Goal: Task Accomplishment & Management: Manage account settings

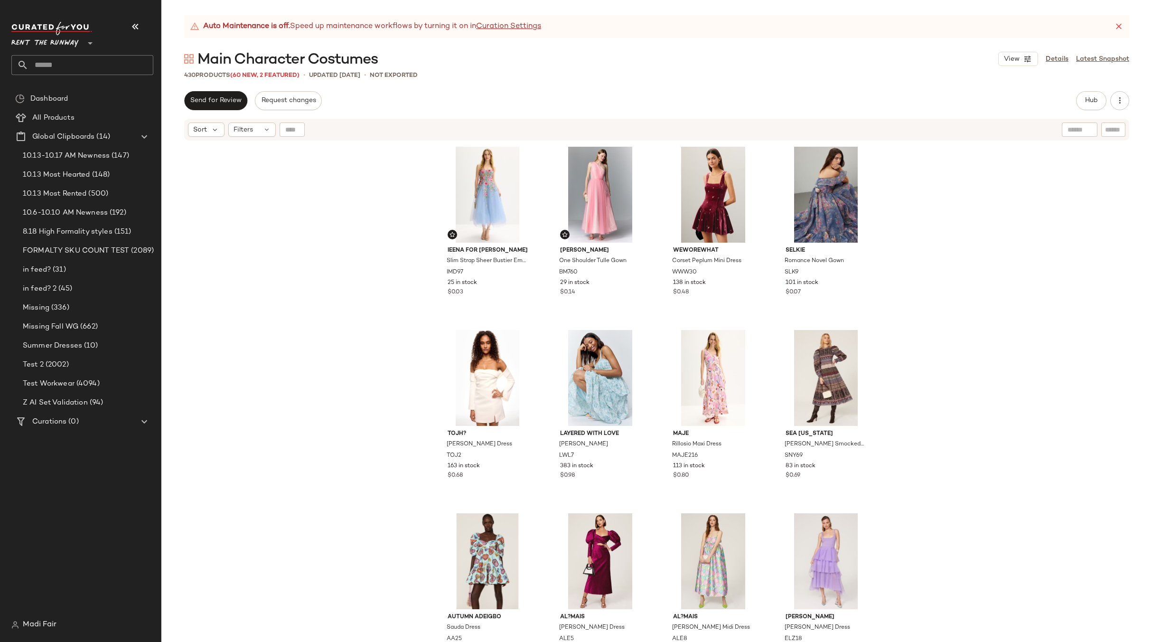
click at [930, 229] on div "Ieena for [PERSON_NAME] Slim Strap Sheer Bustier Embroidered Dress IMD97 25 in …" at bounding box center [656, 404] width 991 height 524
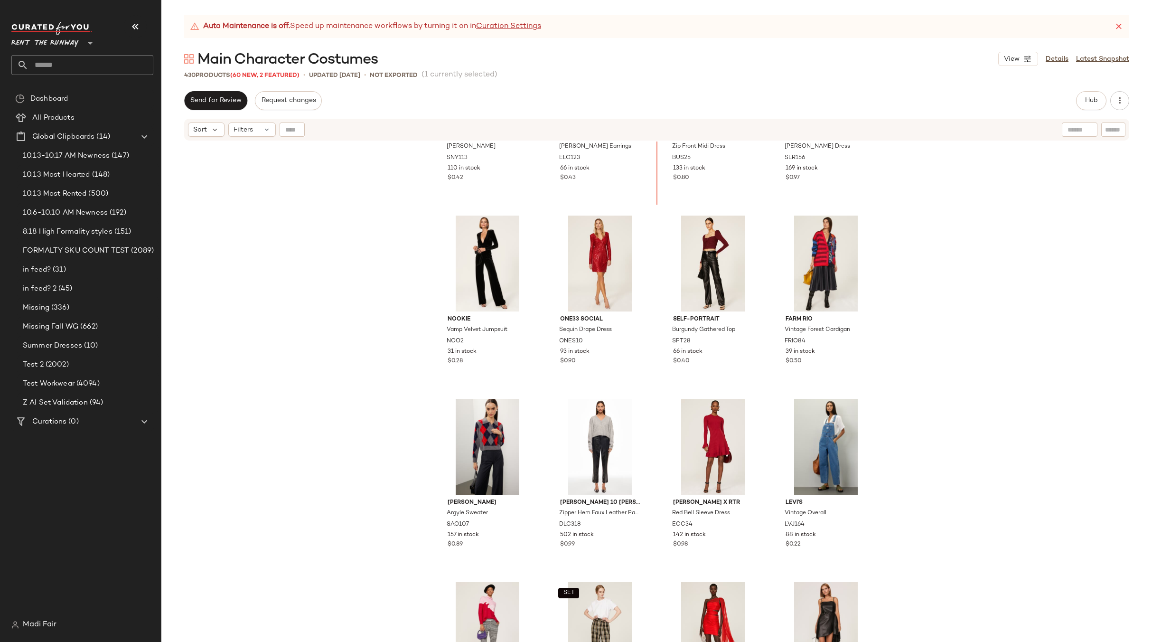
scroll to position [3180, 0]
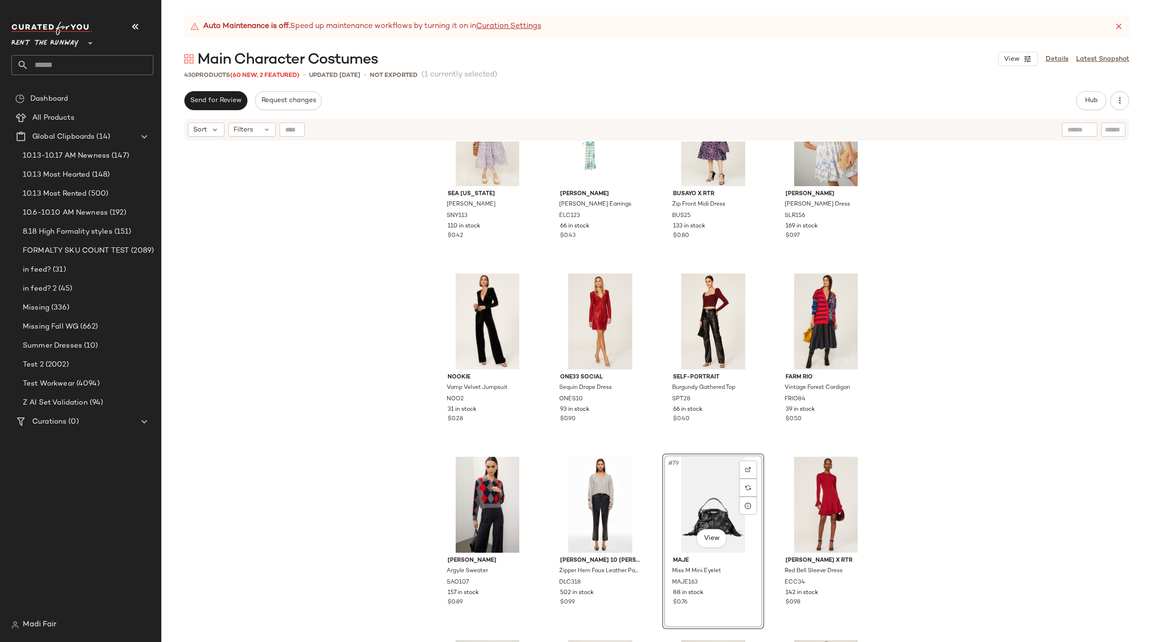
click at [930, 453] on div "Sea [US_STATE] [PERSON_NAME] Dress SNY113 110 in stock $0.42 [PERSON_NAME] [PER…" at bounding box center [656, 404] width 991 height 524
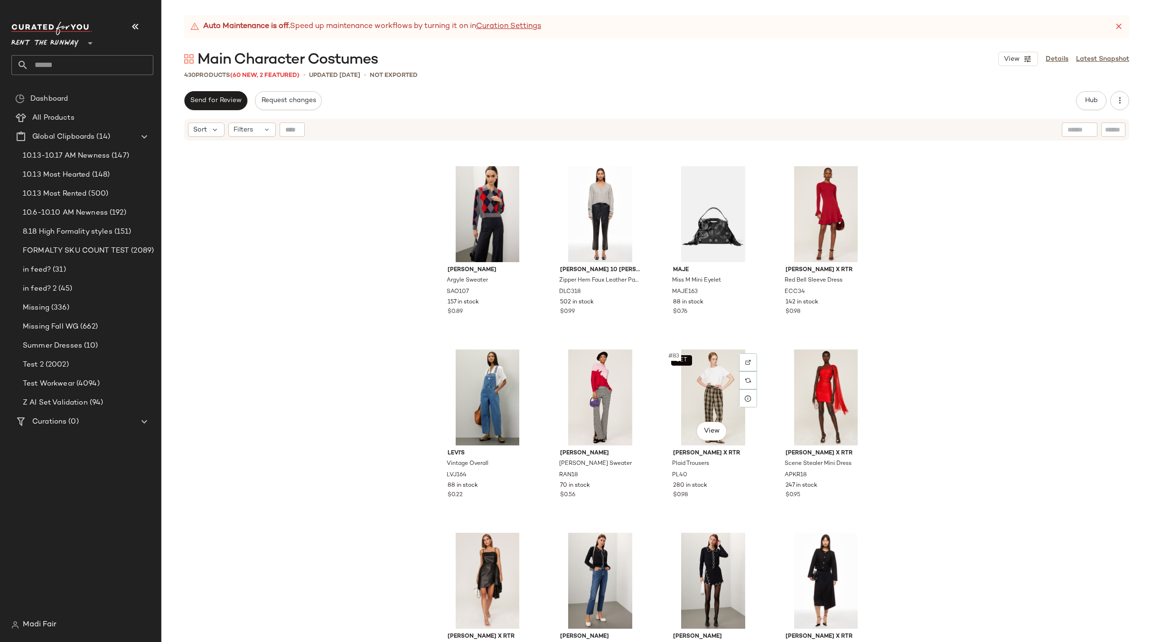
scroll to position [3322, 0]
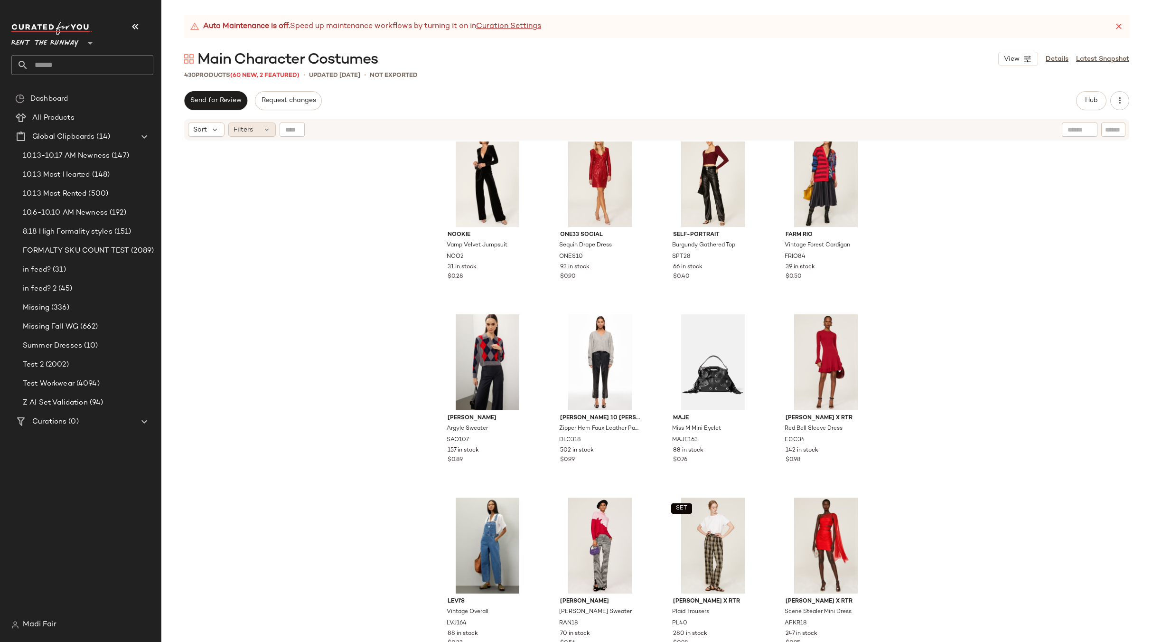
click at [243, 127] on span "Filters" at bounding box center [243, 130] width 19 height 10
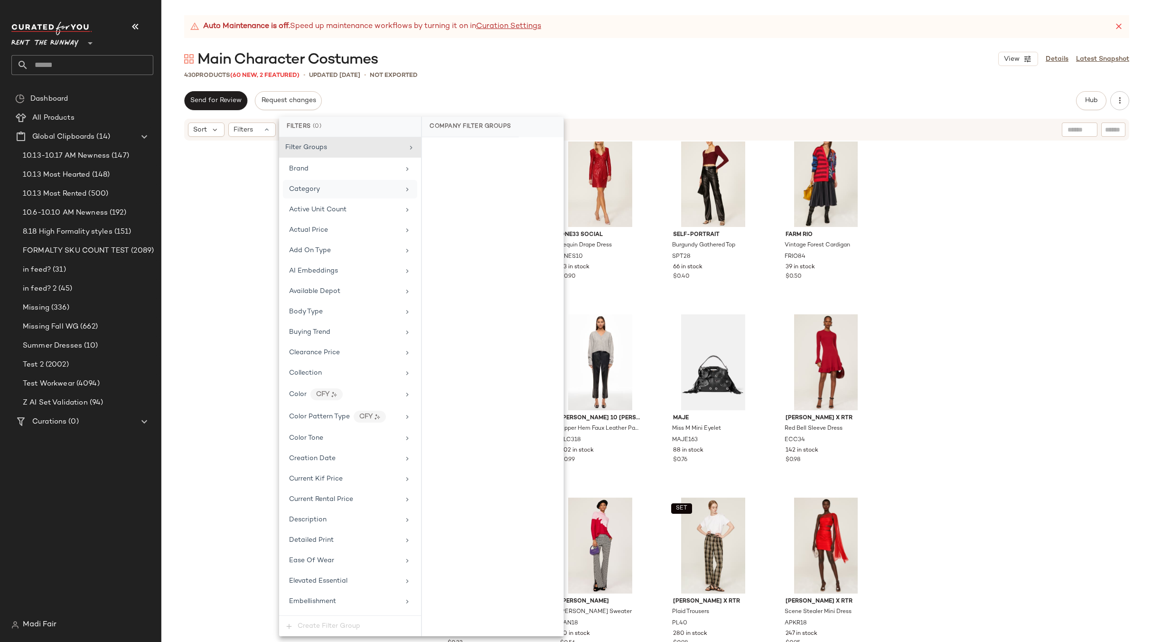
click at [320, 187] on div "Category" at bounding box center [344, 189] width 111 height 10
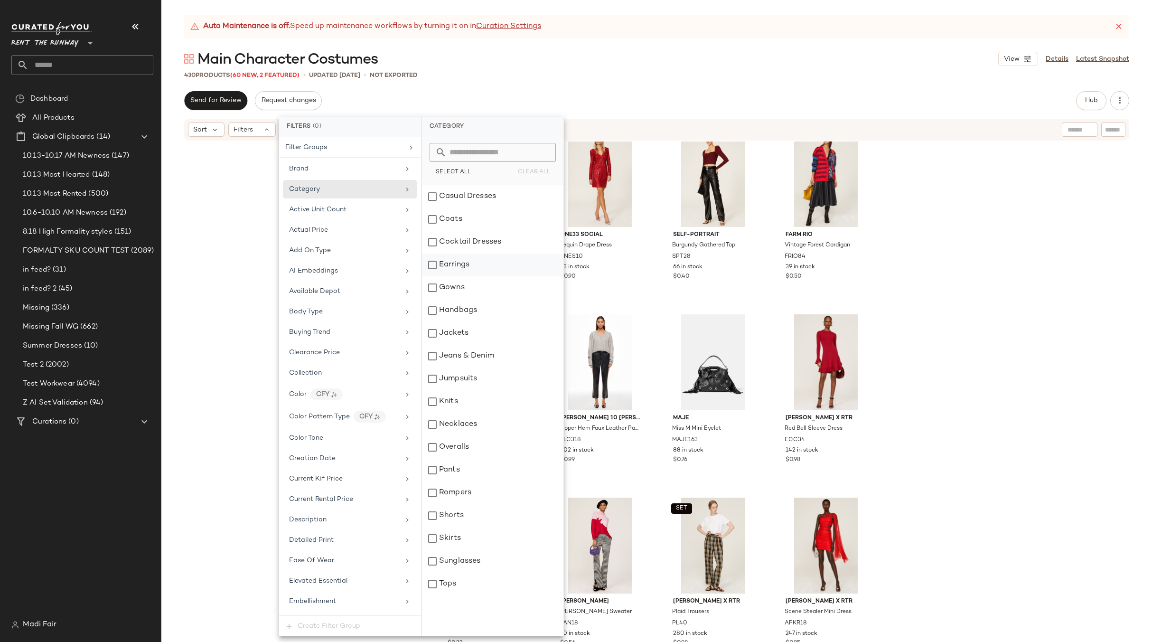
click at [469, 264] on div "Earrings" at bounding box center [493, 265] width 142 height 23
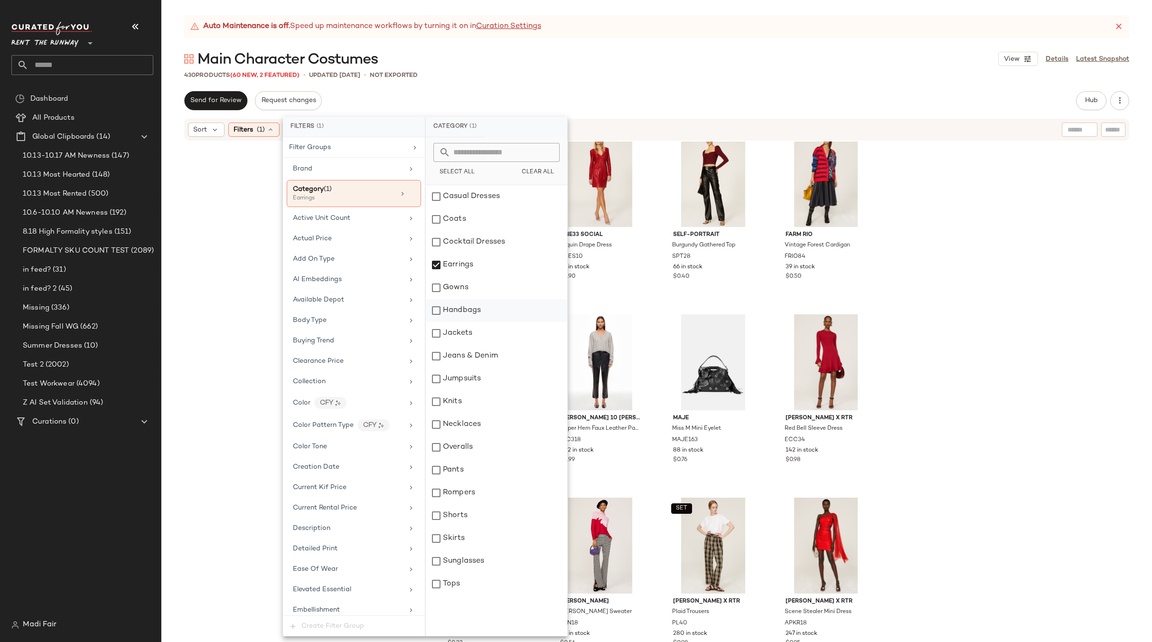
click at [473, 311] on div "Handbags" at bounding box center [497, 310] width 142 height 23
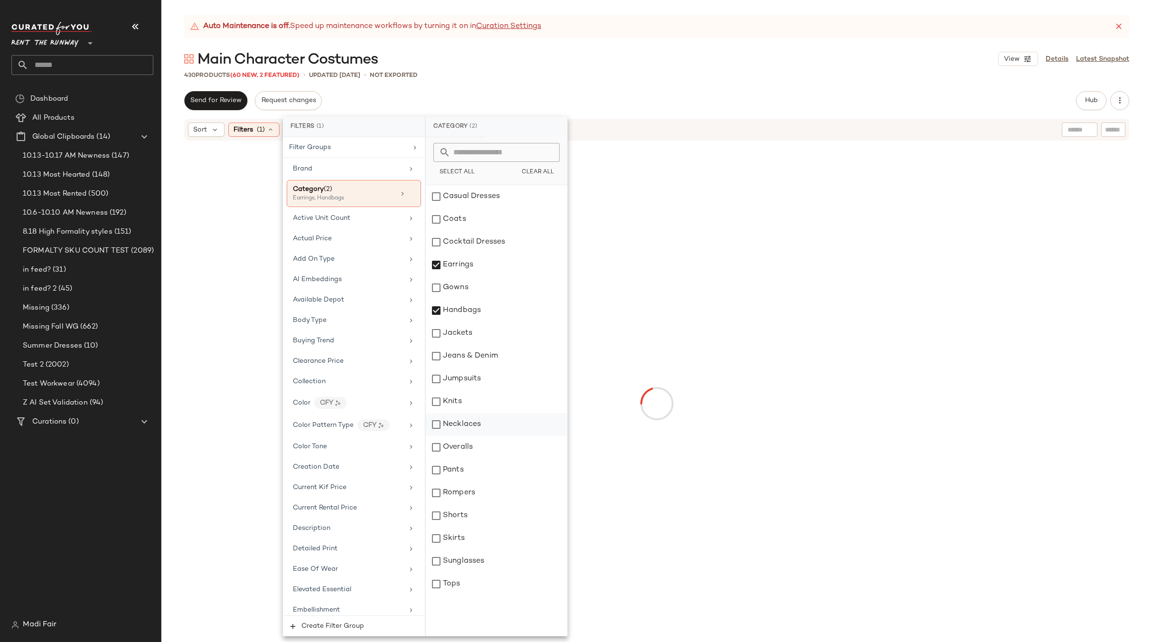
click at [470, 425] on div "Necklaces" at bounding box center [497, 424] width 142 height 23
click at [465, 560] on div "Sunglasses" at bounding box center [497, 561] width 142 height 23
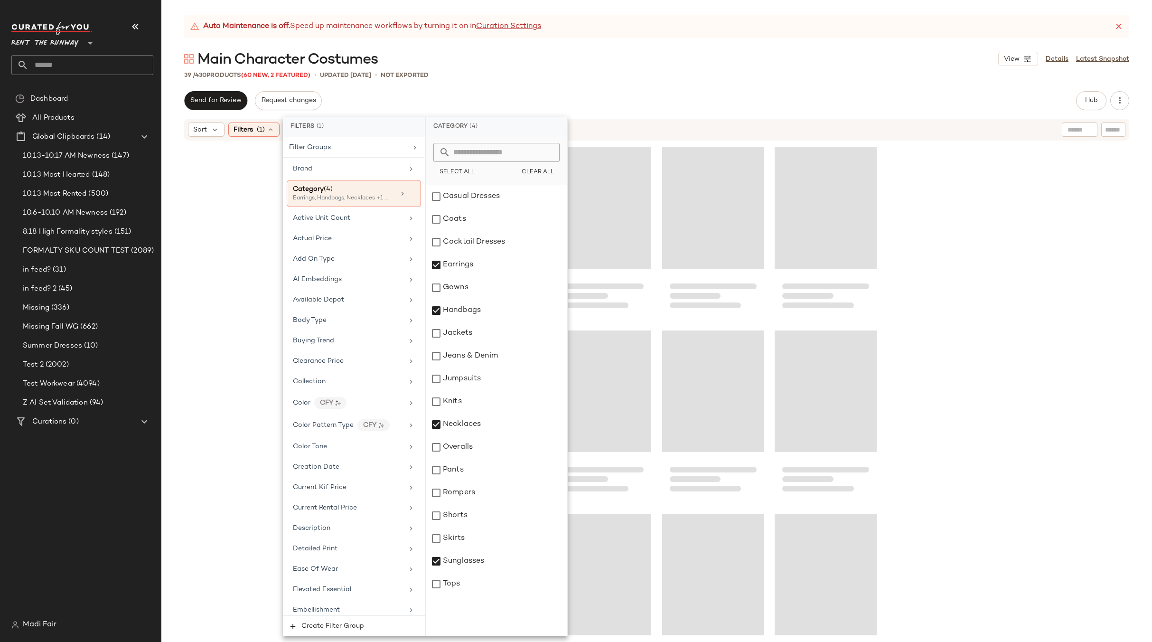
click at [656, 77] on div "39 / 430 Products (60 New, 2 Featured) • updated [DATE] • Not Exported" at bounding box center [656, 74] width 991 height 9
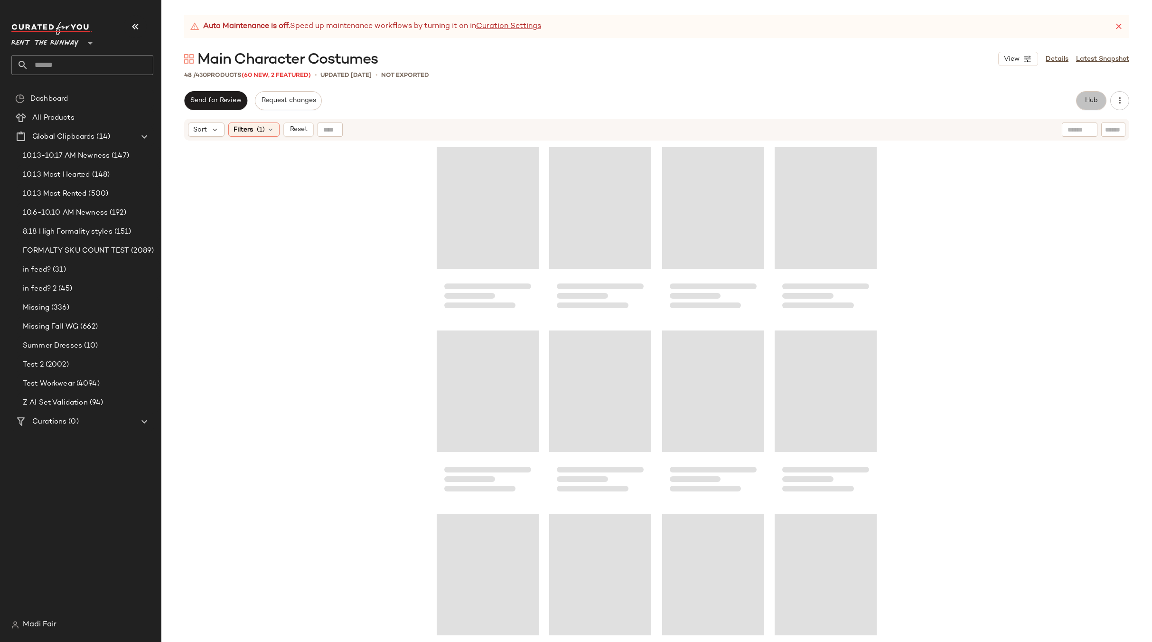
click at [1085, 98] on span "Hub" at bounding box center [1091, 101] width 13 height 8
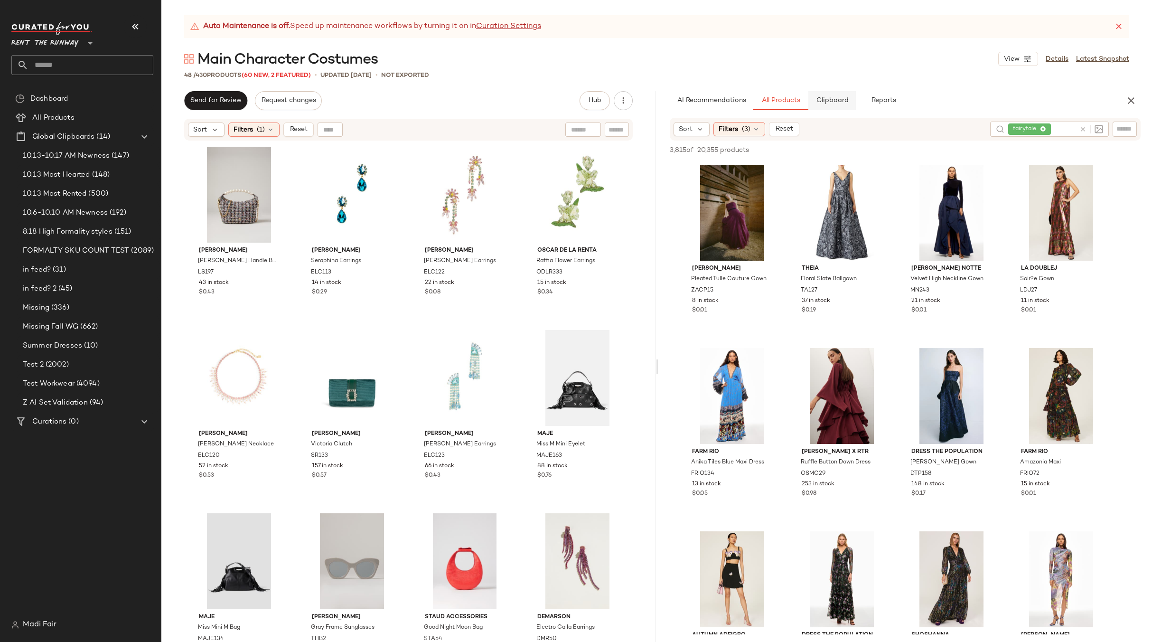
click at [825, 103] on span "Clipboard" at bounding box center [832, 101] width 33 height 8
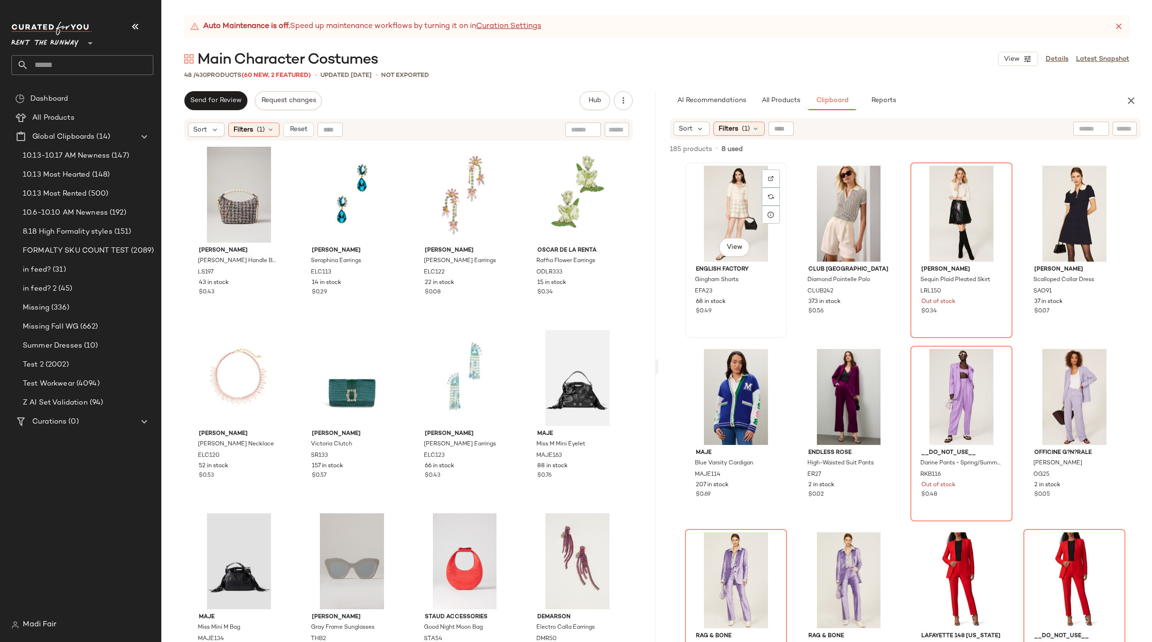
click at [731, 210] on div "View" at bounding box center [736, 214] width 95 height 96
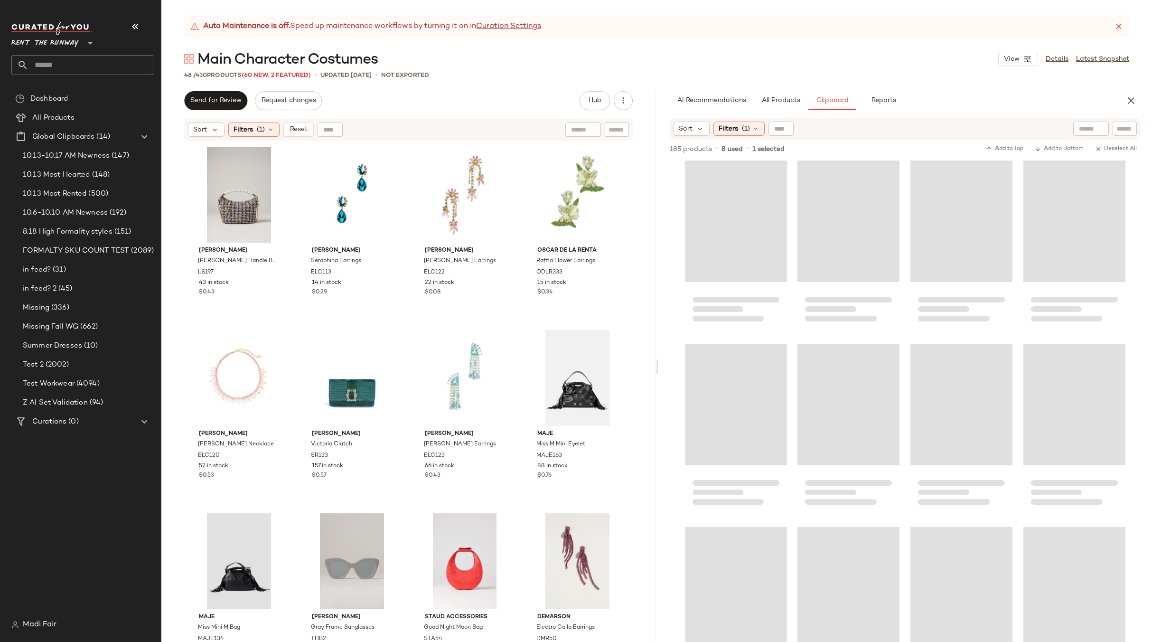
scroll to position [7768, 0]
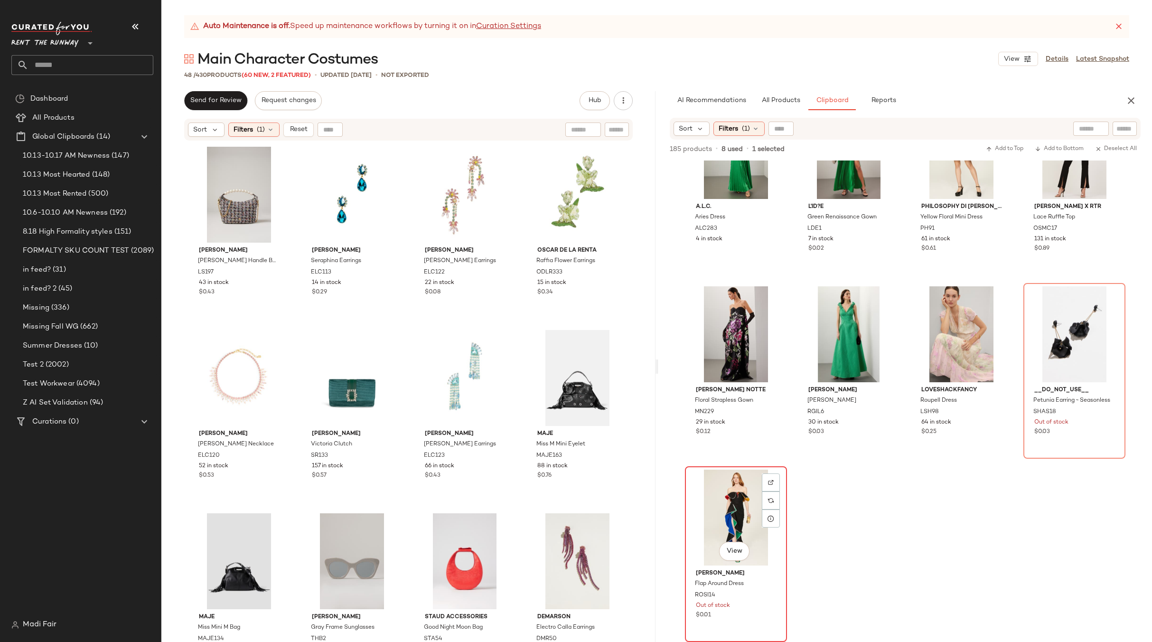
click at [736, 514] on div "View" at bounding box center [736, 518] width 95 height 96
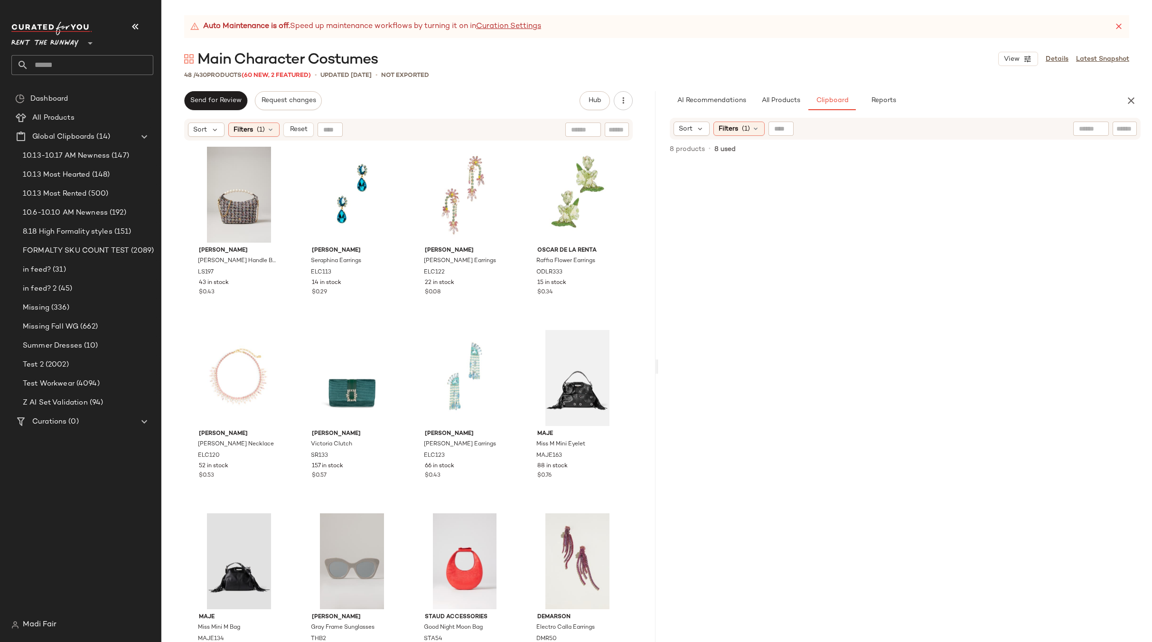
scroll to position [0, 0]
click at [242, 556] on div "#98 View" at bounding box center [238, 561] width 95 height 96
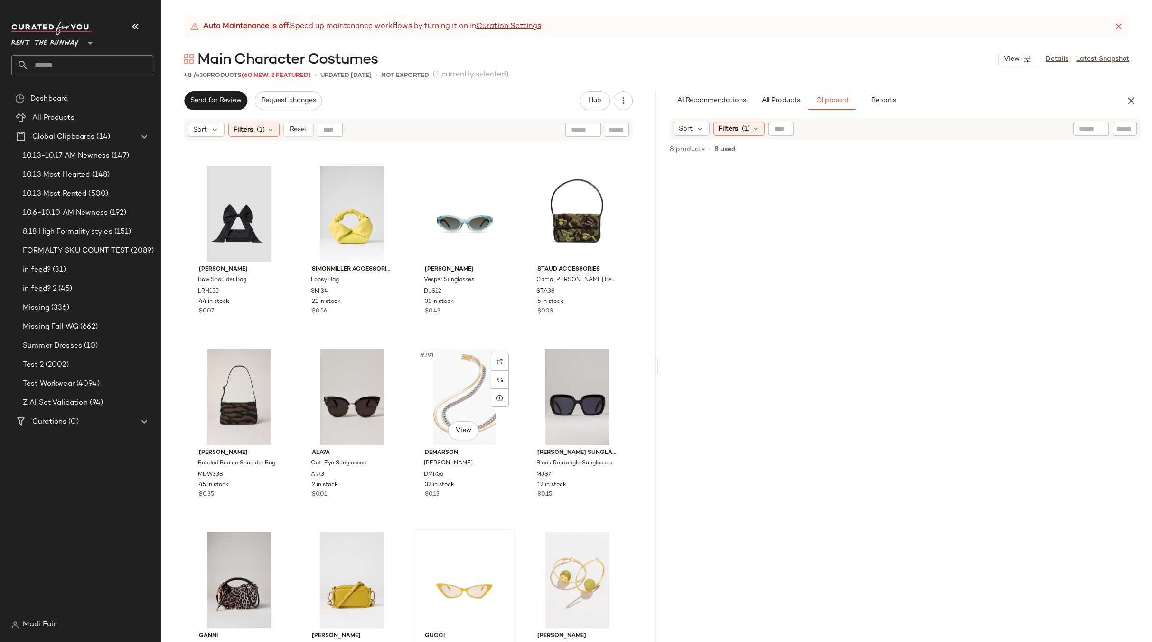
scroll to position [1677, 0]
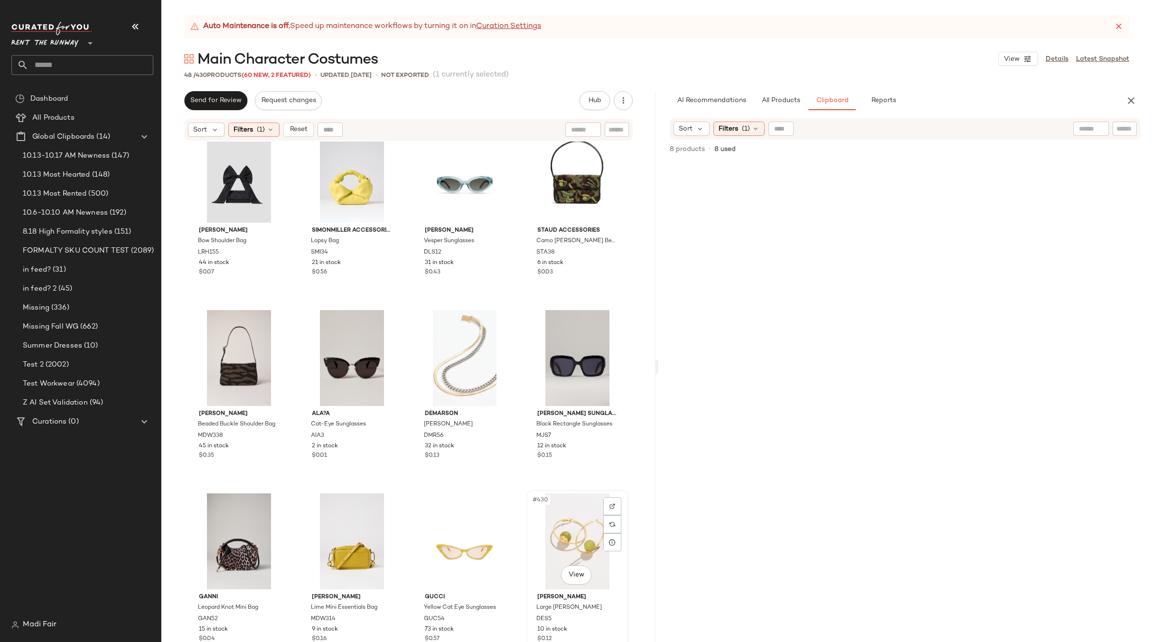
click at [538, 523] on div "#430 View" at bounding box center [577, 541] width 95 height 96
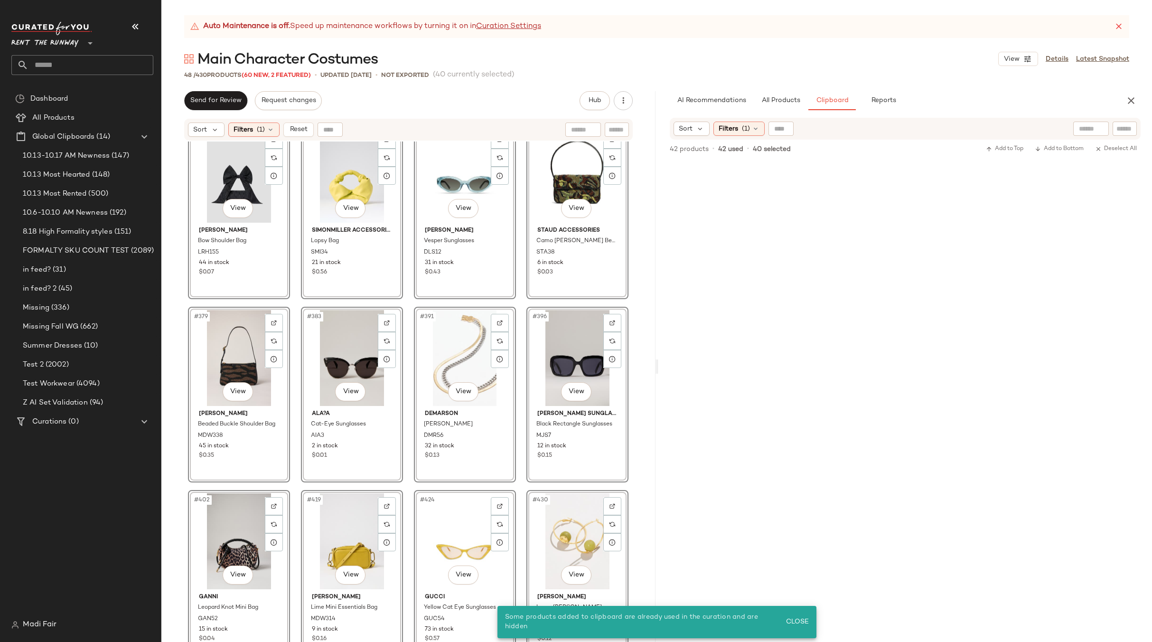
click at [518, 299] on div "#331 View [PERSON_NAME] Bow Shoulder Bag LRH155 44 in stock $0.07 #343 View SIM…" at bounding box center [408, 404] width 494 height 524
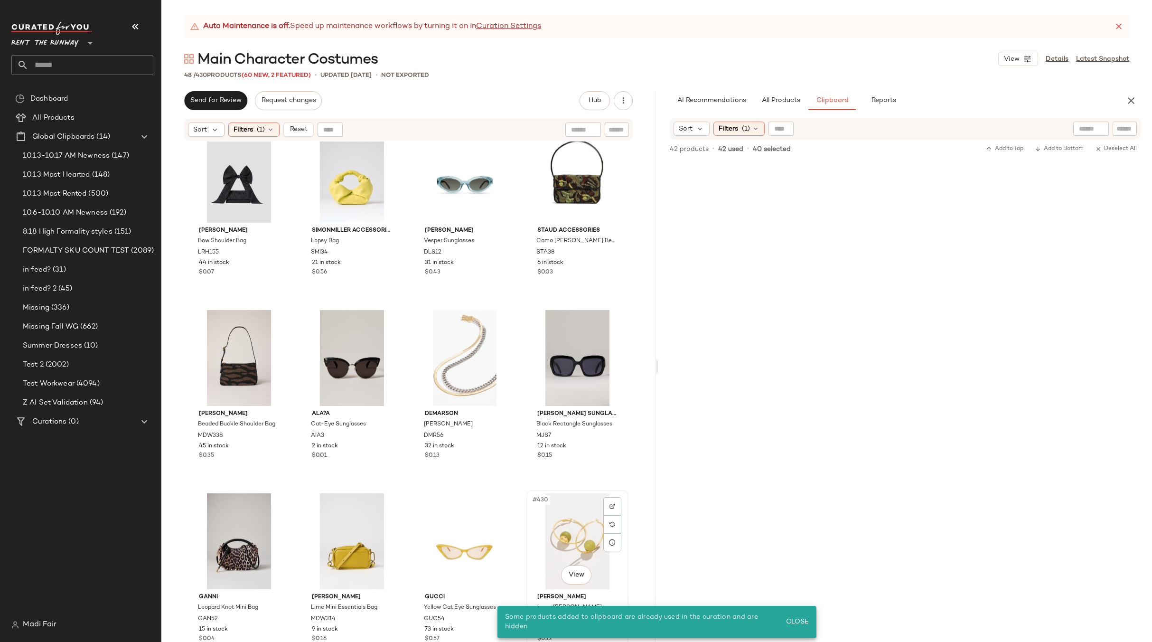
click at [590, 519] on div "#430 View" at bounding box center [577, 541] width 95 height 96
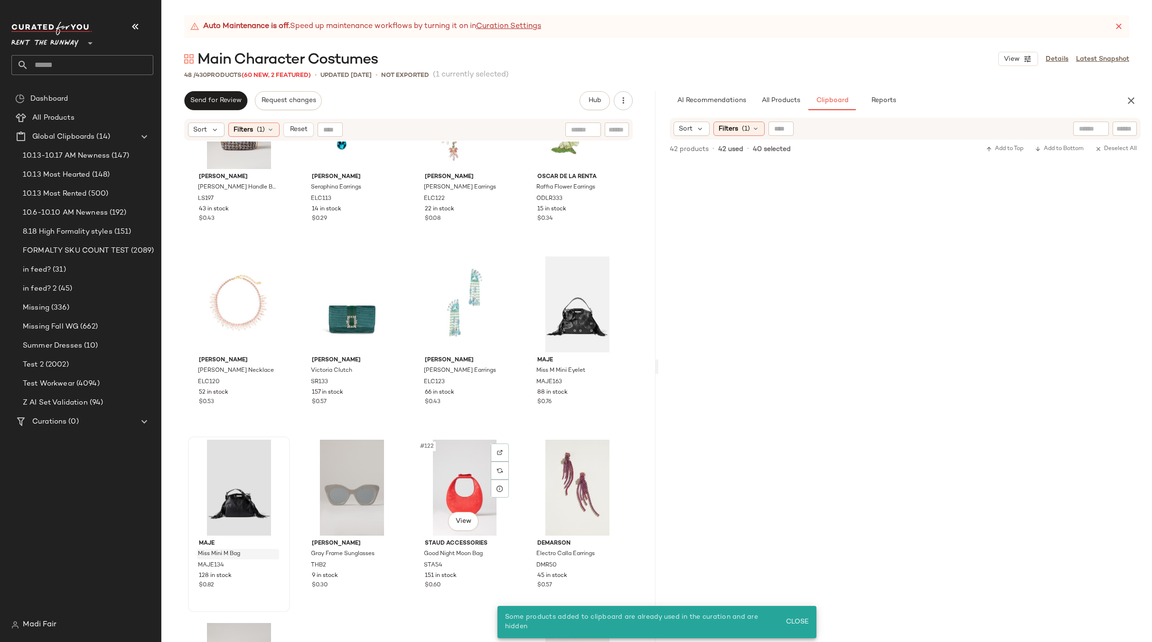
scroll to position [142, 0]
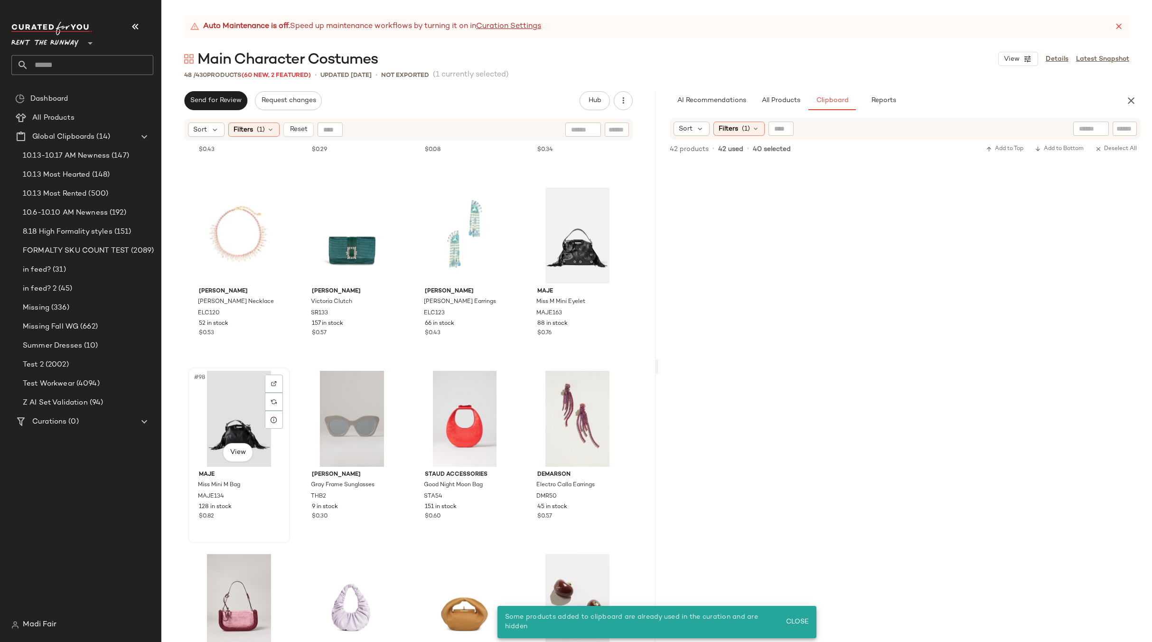
click at [229, 423] on div "#98 View" at bounding box center [238, 419] width 95 height 96
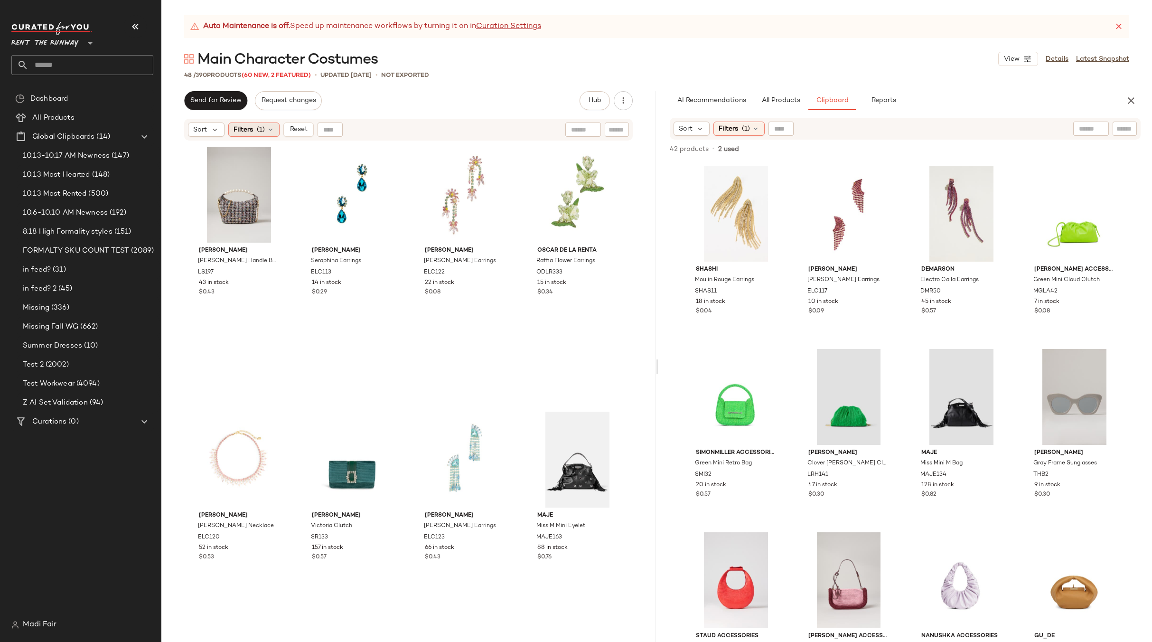
click at [258, 132] on span "(1)" at bounding box center [261, 130] width 8 height 10
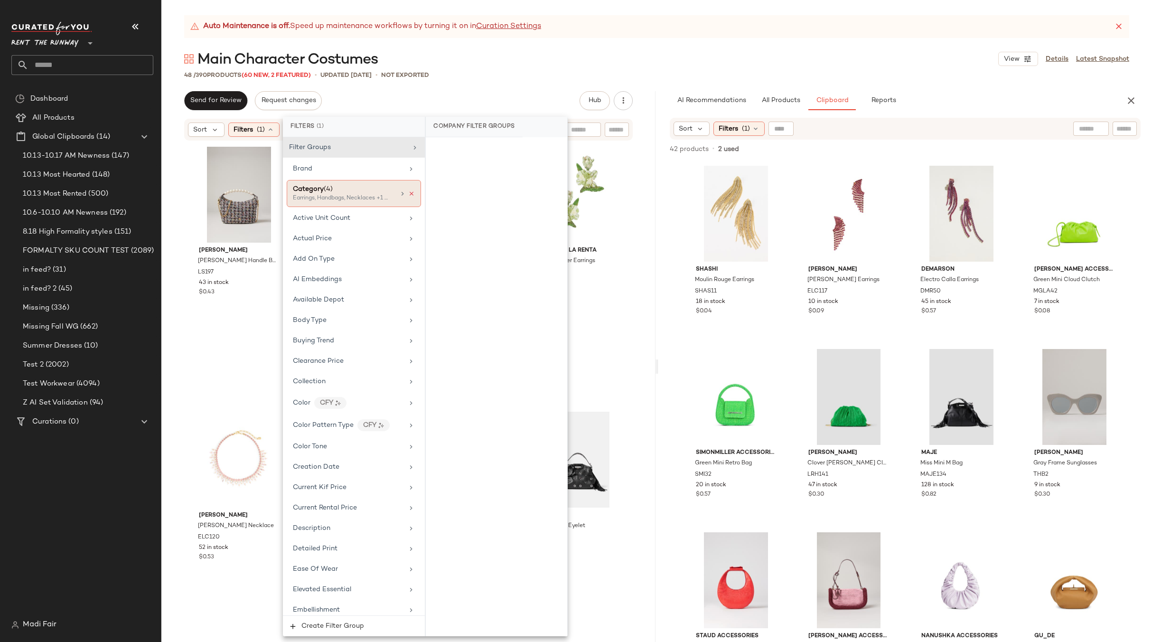
click at [408, 195] on icon at bounding box center [411, 193] width 7 height 7
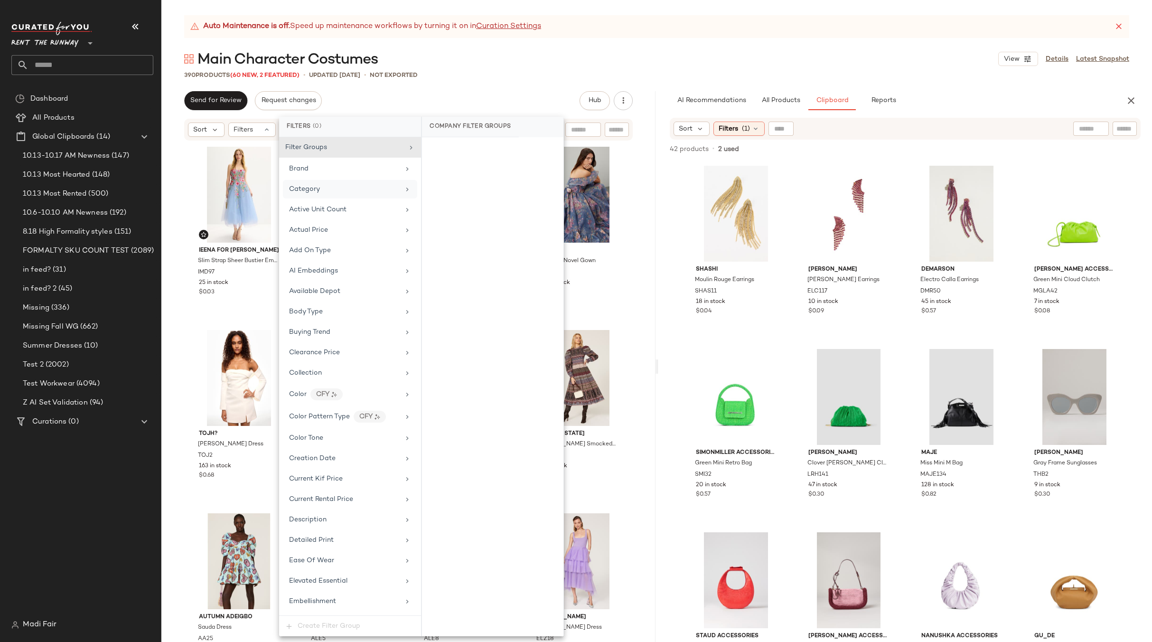
click at [457, 80] on div "Auto Maintenance is off. Speed up maintenance workflows by turning it on in Cur…" at bounding box center [656, 328] width 991 height 627
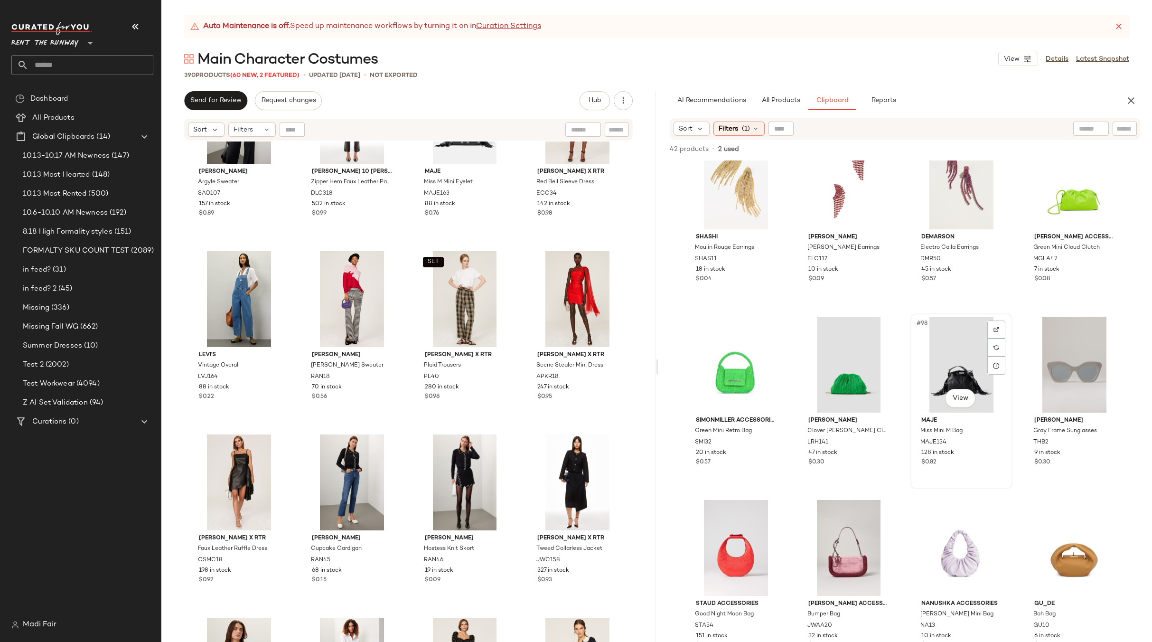
scroll to position [47, 0]
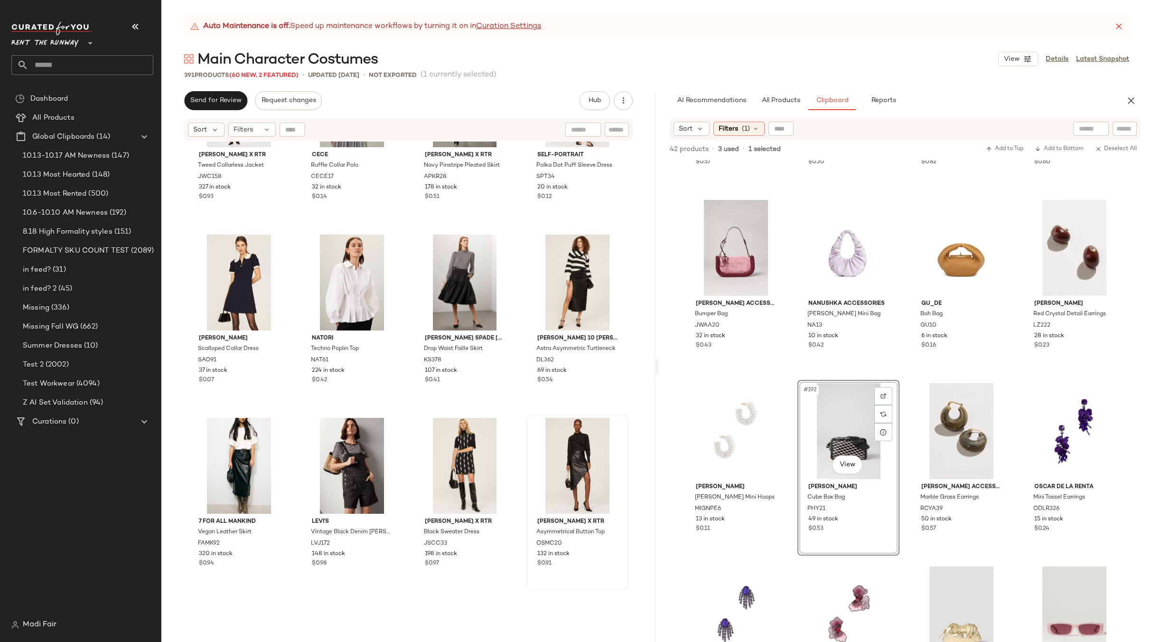
scroll to position [4139, 0]
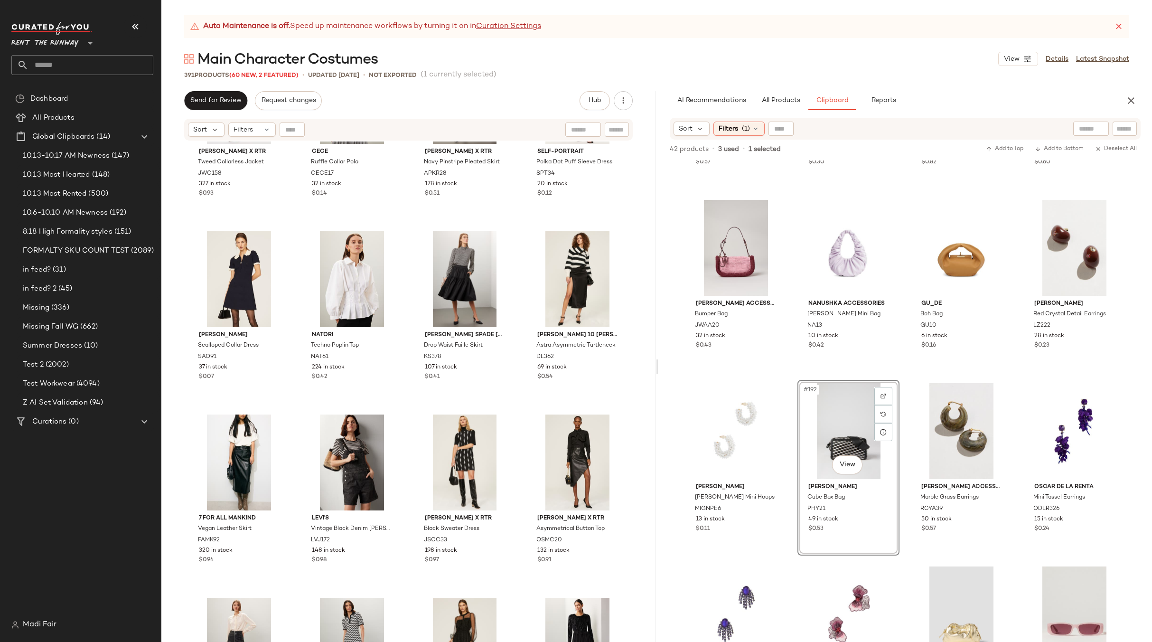
click at [516, 402] on div "[PERSON_NAME] x RTR Tweed Collarless Jacket JWC158 327 in stock $0.93 CeCe Ruff…" at bounding box center [408, 404] width 494 height 524
click at [514, 223] on div "[PERSON_NAME] x RTR Tweed Collarless Jacket JWC158 327 in stock $0.93 CeCe Ruff…" at bounding box center [408, 404] width 494 height 524
click at [731, 621] on button "Close" at bounding box center [735, 626] width 31 height 17
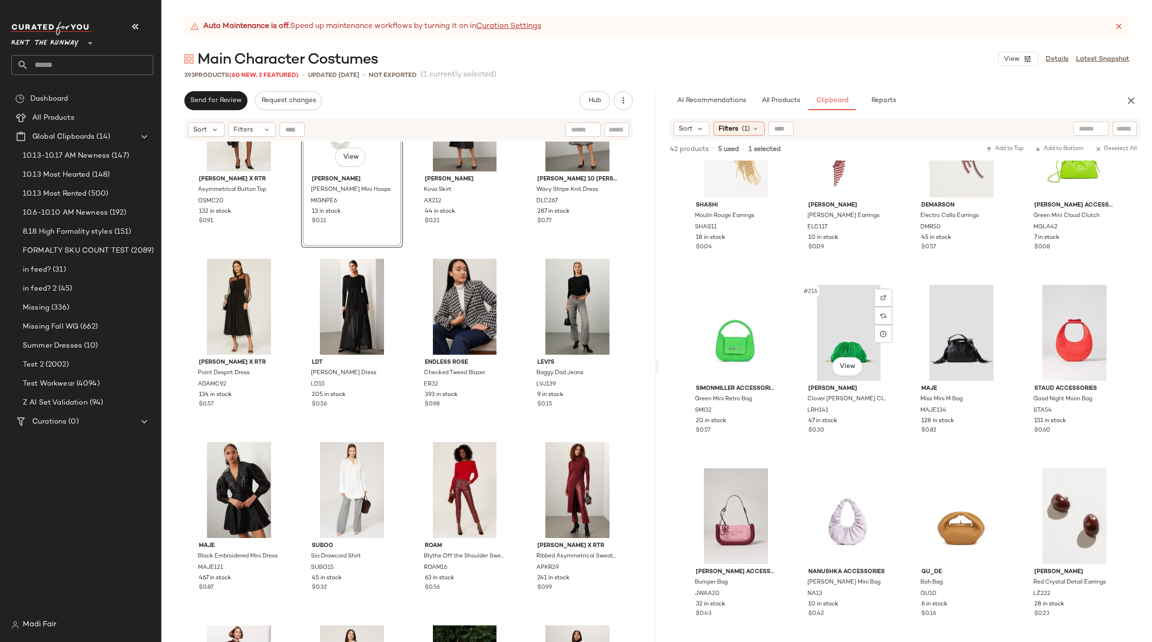
scroll to position [0, 0]
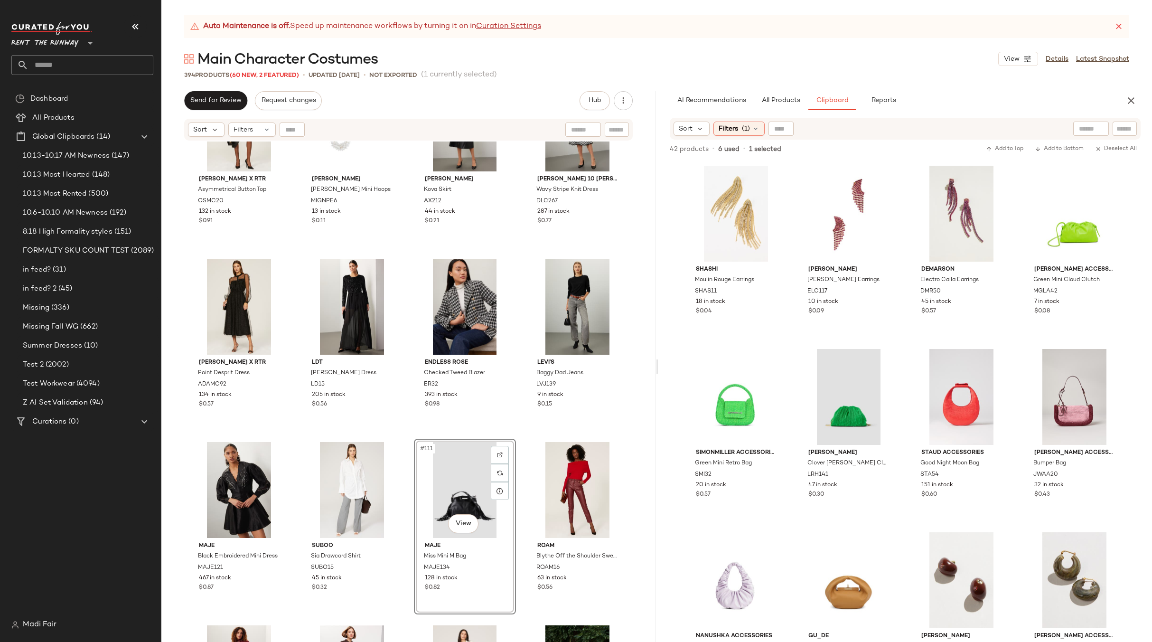
click at [520, 431] on div "[PERSON_NAME] x RTR Asymmetrical Button Top OSMC20 132 in stock $0.91 [PERSON_N…" at bounding box center [408, 404] width 494 height 524
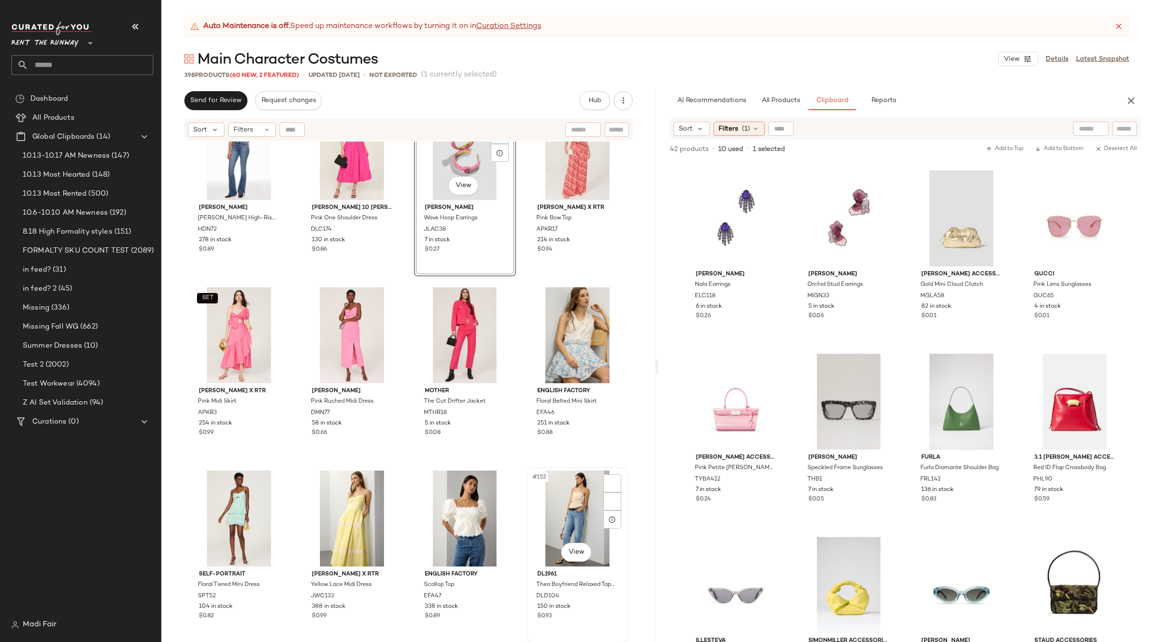
scroll to position [6560, 0]
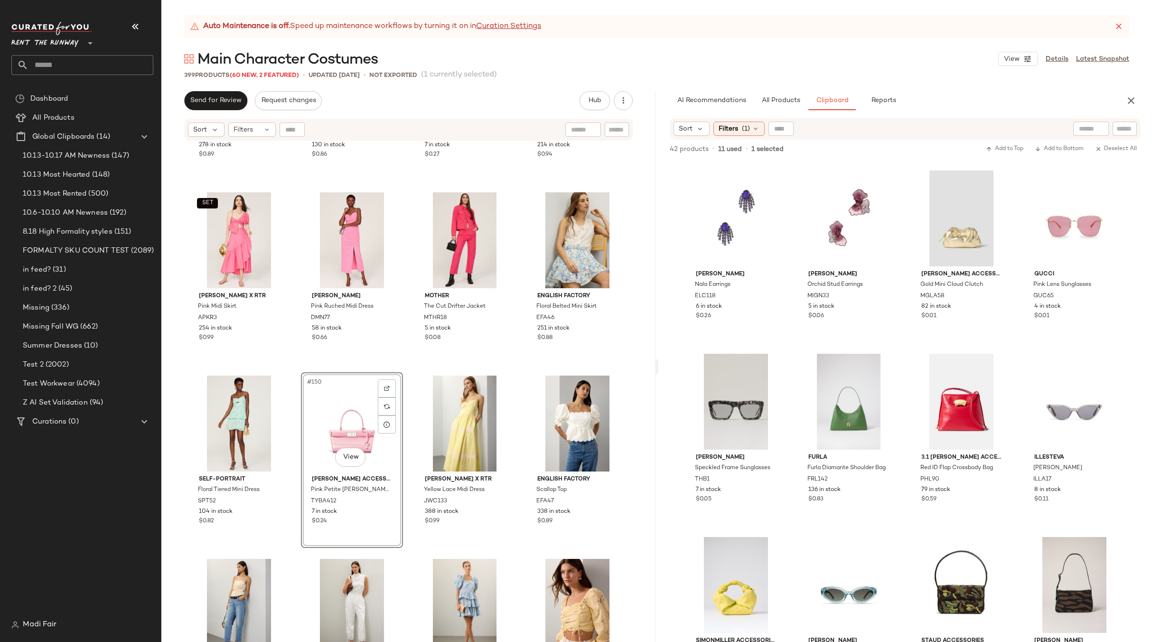
click at [510, 367] on div "[PERSON_NAME] High-Rise Bootcut Jeans HDN72 278 in stock $0.89 [PERSON_NAME] 10…" at bounding box center [408, 404] width 494 height 524
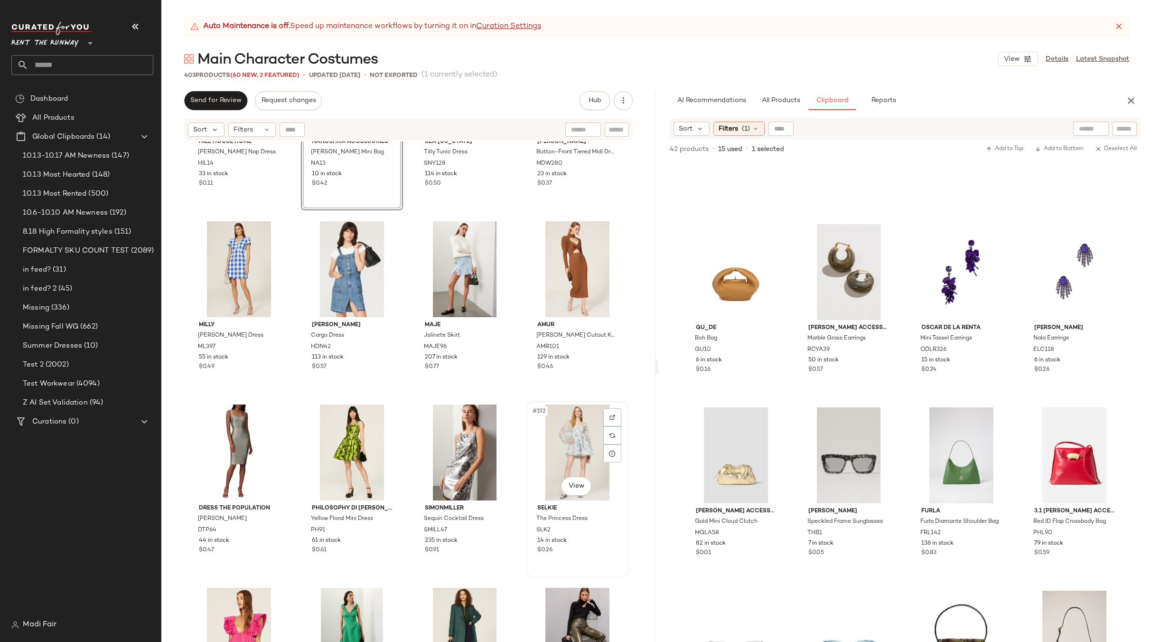
scroll to position [8365, 0]
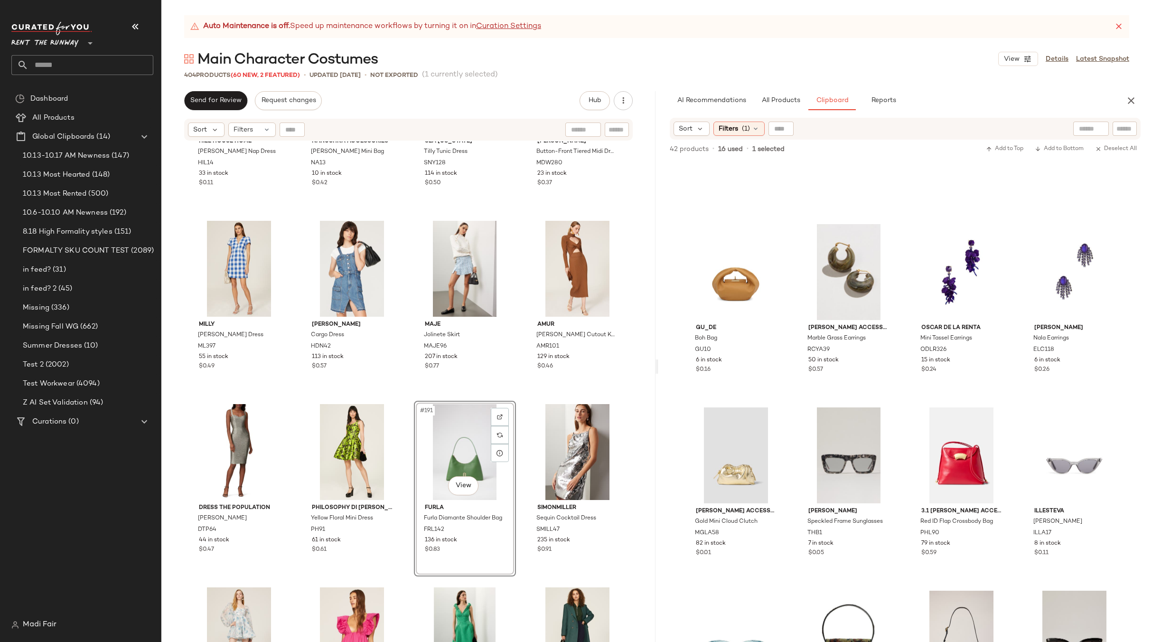
click at [515, 396] on div "Hill House Home [PERSON_NAME] Nap Dress HIL14 33 in stock $0.11 Nanushka Access…" at bounding box center [408, 404] width 494 height 524
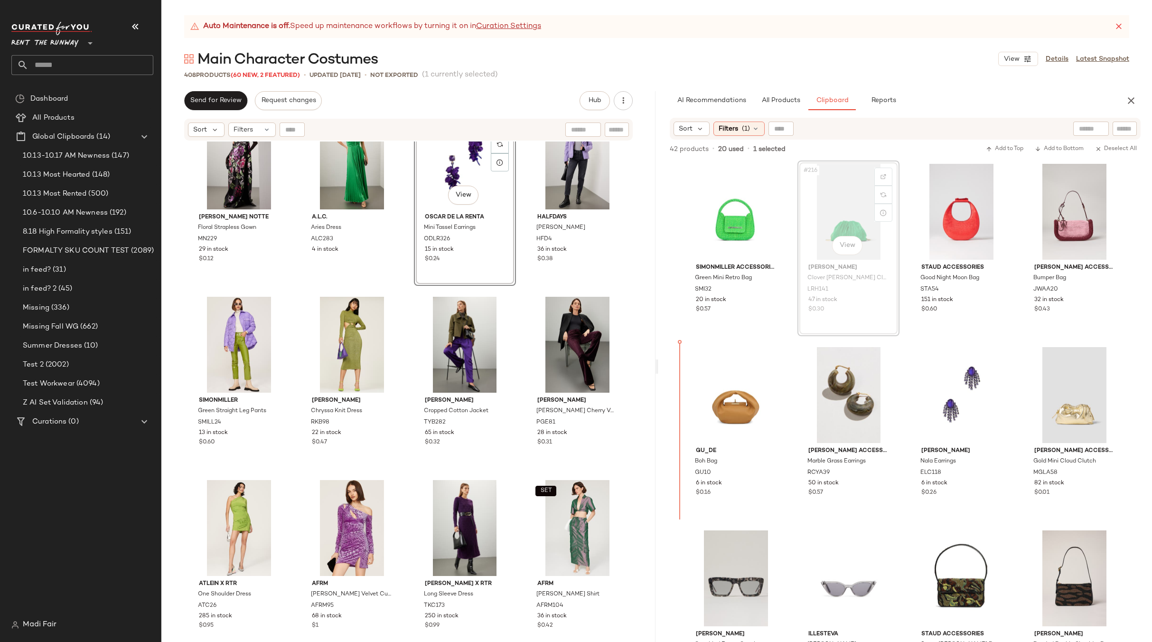
scroll to position [192, 0]
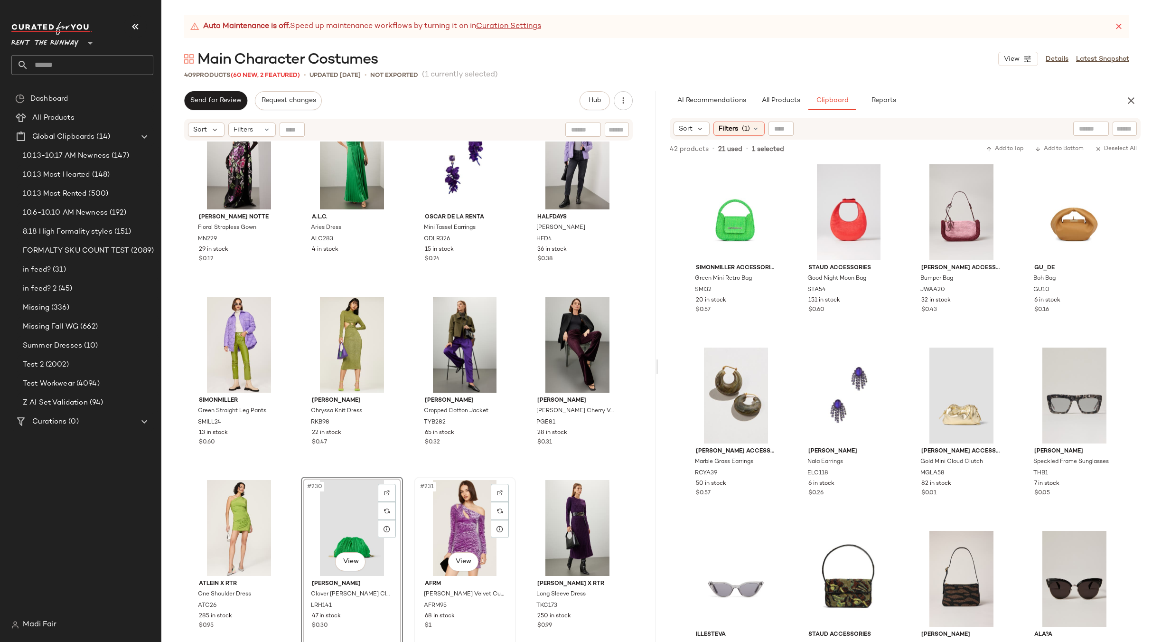
click at [506, 480] on div "#231 View AFRM [PERSON_NAME] Velvet Cutout Dress AFRM95 68 in stock $1" at bounding box center [465, 565] width 100 height 174
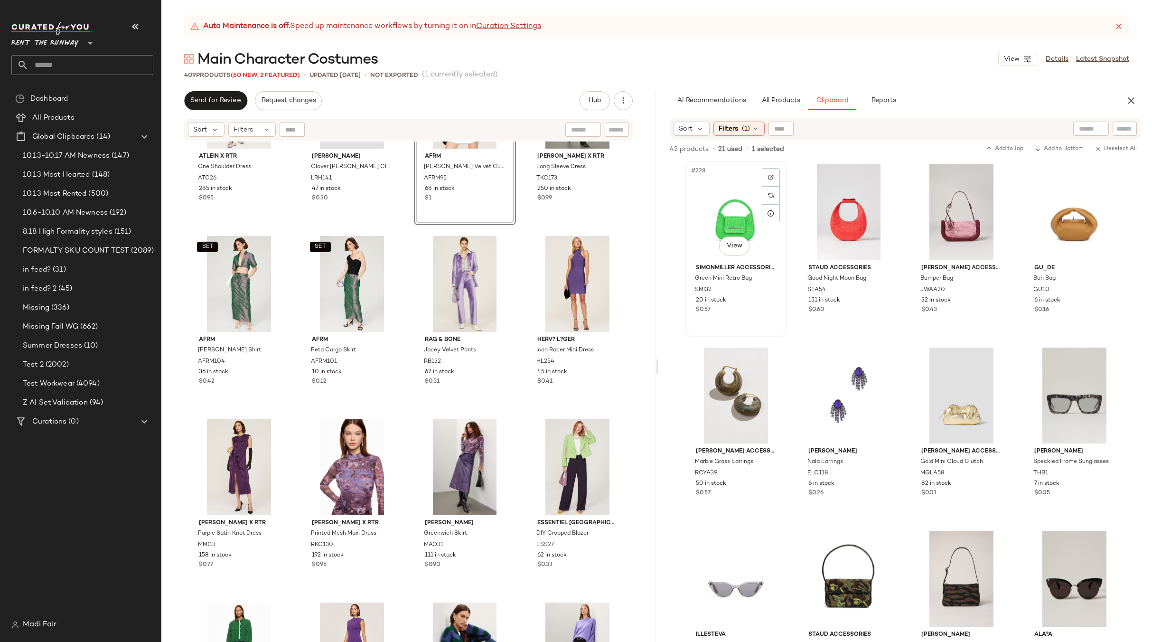
scroll to position [192, 0]
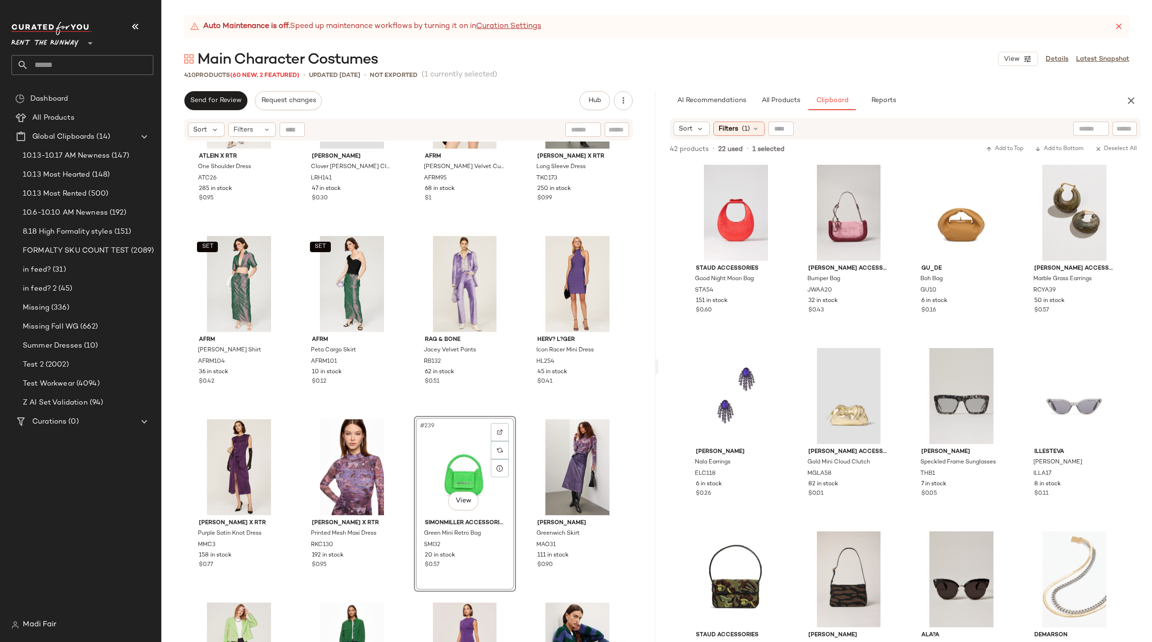
click at [520, 415] on div "Atlein x RTR One Shoulder Dress ATC26 285 in stock $0.95 [PERSON_NAME] Clover […" at bounding box center [408, 404] width 494 height 524
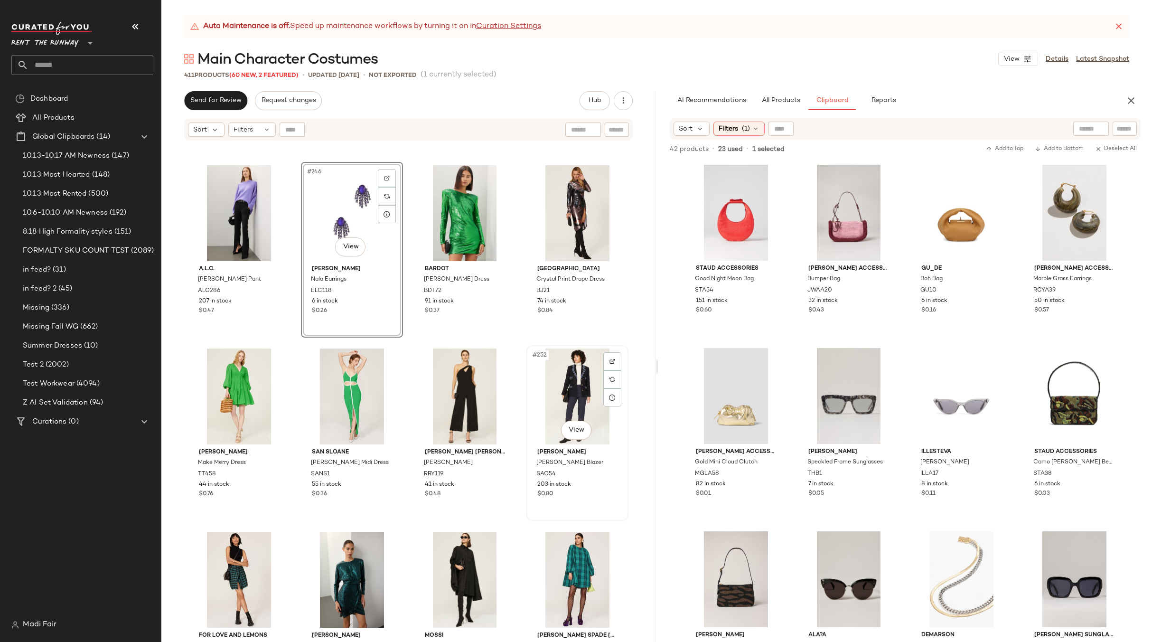
scroll to position [11214, 0]
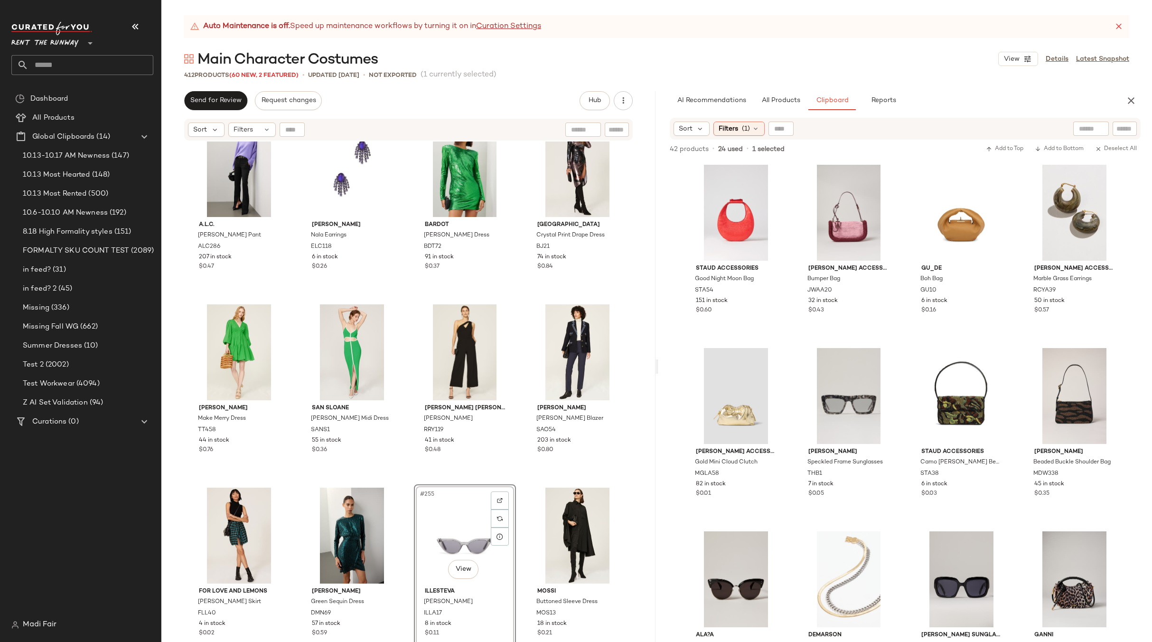
click at [512, 483] on div "Essentiel Antwerp DIY Cropped Blazer ESS27 62 in stock $0.33 [PERSON_NAME] Hors…" at bounding box center [408, 404] width 494 height 524
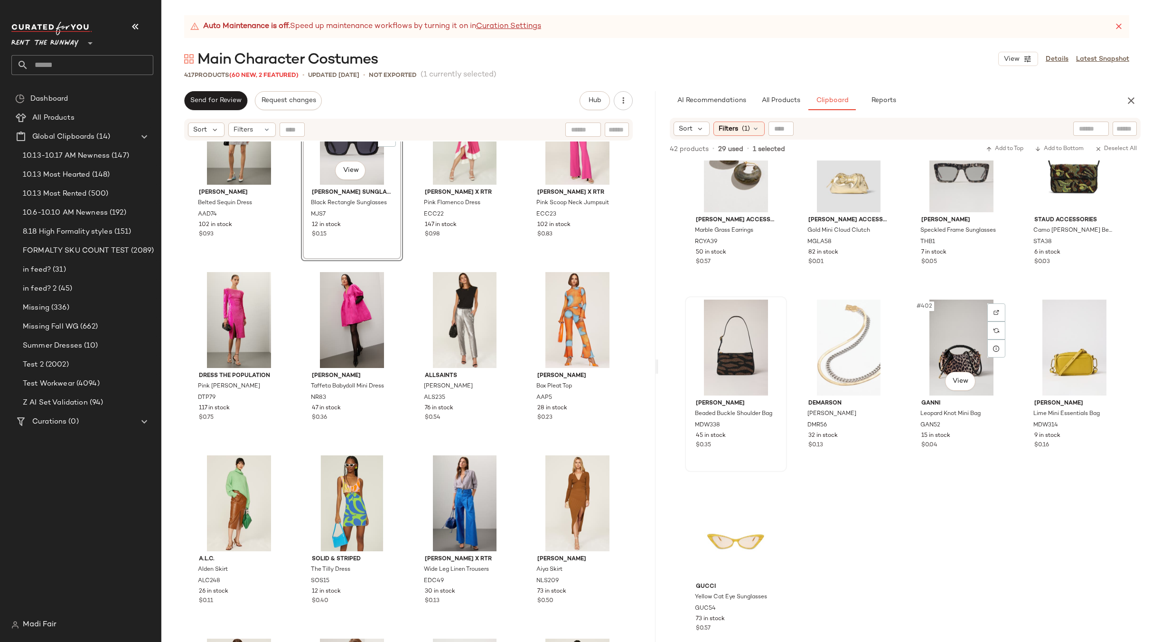
scroll to position [0, 0]
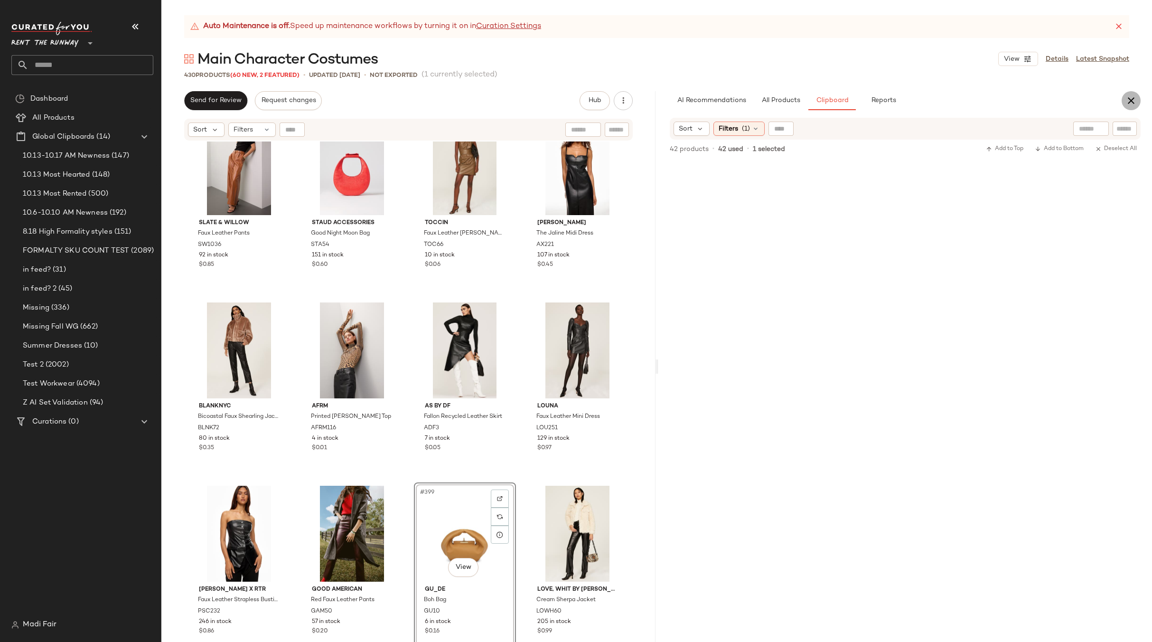
click at [1131, 103] on icon "button" at bounding box center [1131, 100] width 11 height 11
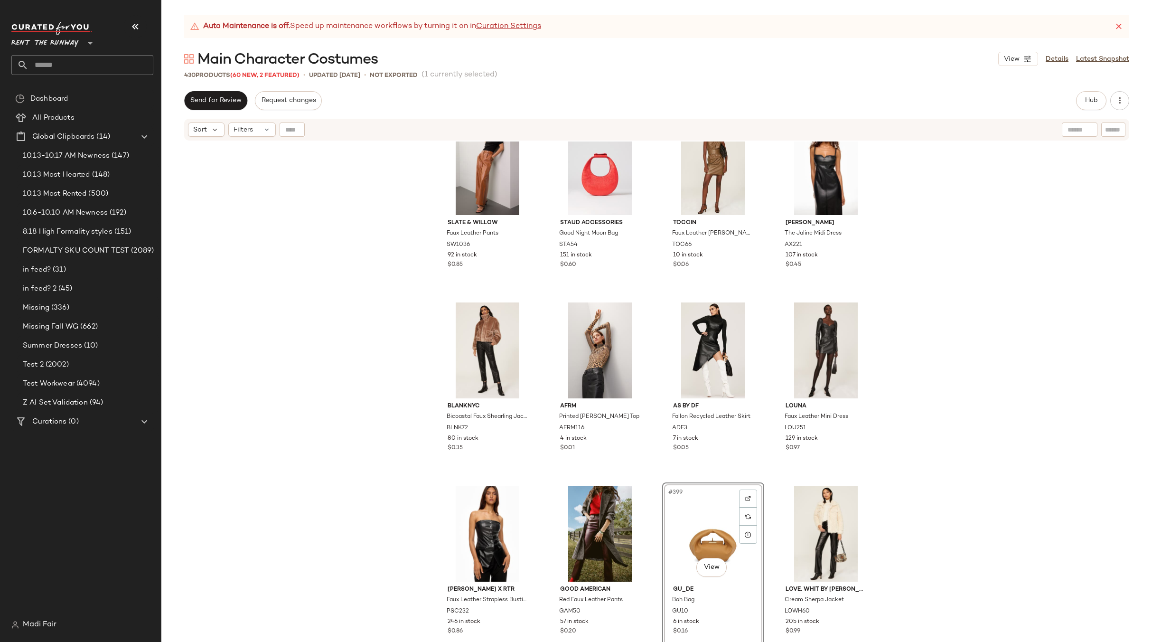
drag, startPoint x: 1083, startPoint y: 432, endPoint x: 1085, endPoint y: 436, distance: 5.1
click at [1083, 433] on div "Great [PERSON_NAME] Faux Leather Sherpa Jacket GRJ135 127 in stock $0.99 Andama…" at bounding box center [656, 404] width 991 height 524
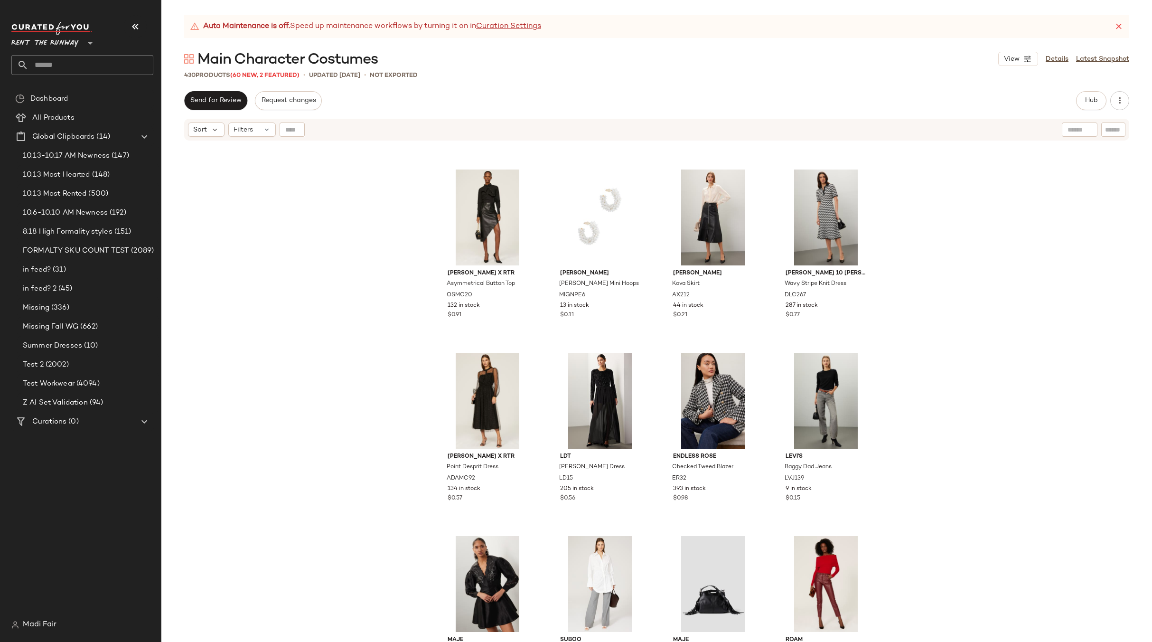
scroll to position [4566, 0]
click at [896, 302] on div "[PERSON_NAME] x RTR Asymmetrical Button Top OSMC20 132 in stock $0.91 [PERSON_N…" at bounding box center [656, 404] width 991 height 524
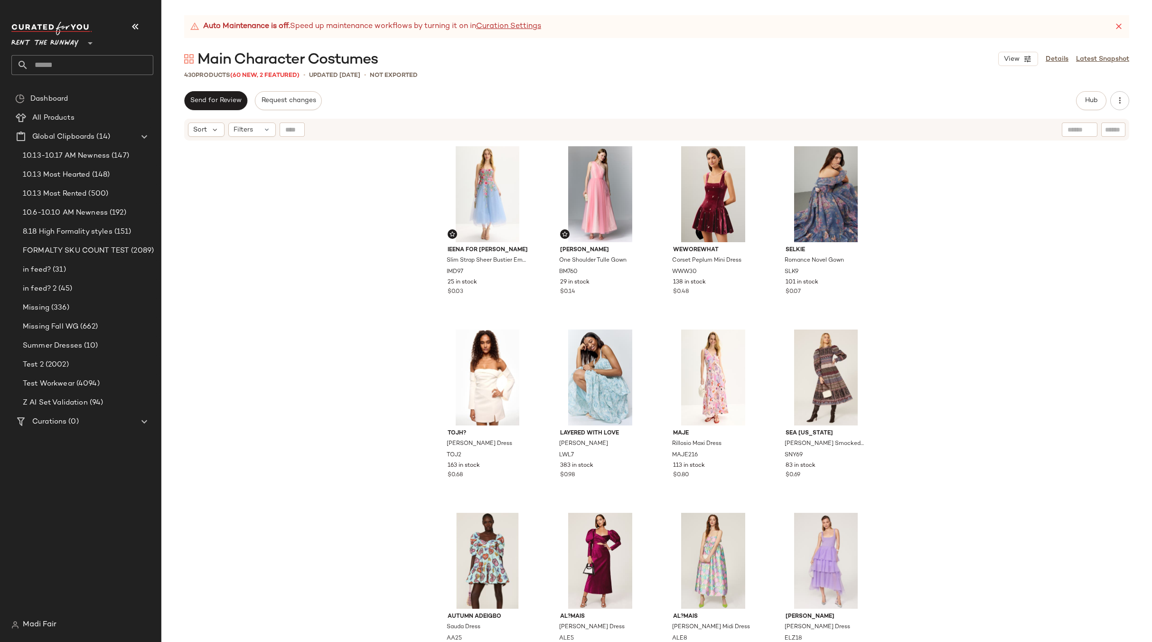
scroll to position [0, 0]
click at [202, 101] on span "Send for Review" at bounding box center [216, 101] width 52 height 8
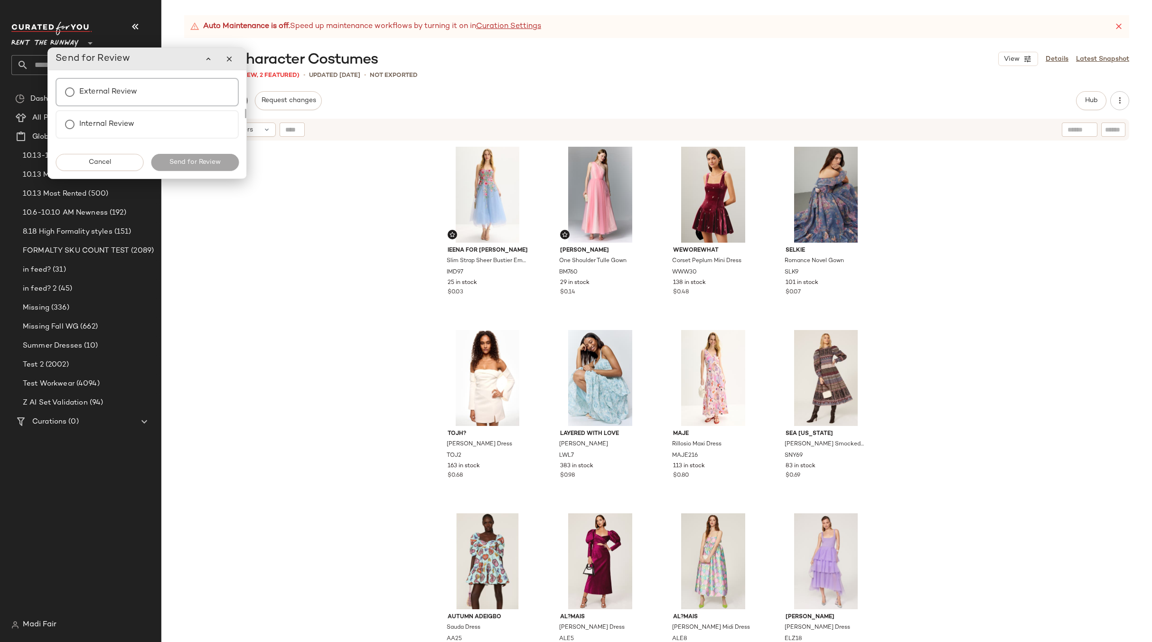
click at [121, 97] on label "External Review" at bounding box center [108, 92] width 58 height 19
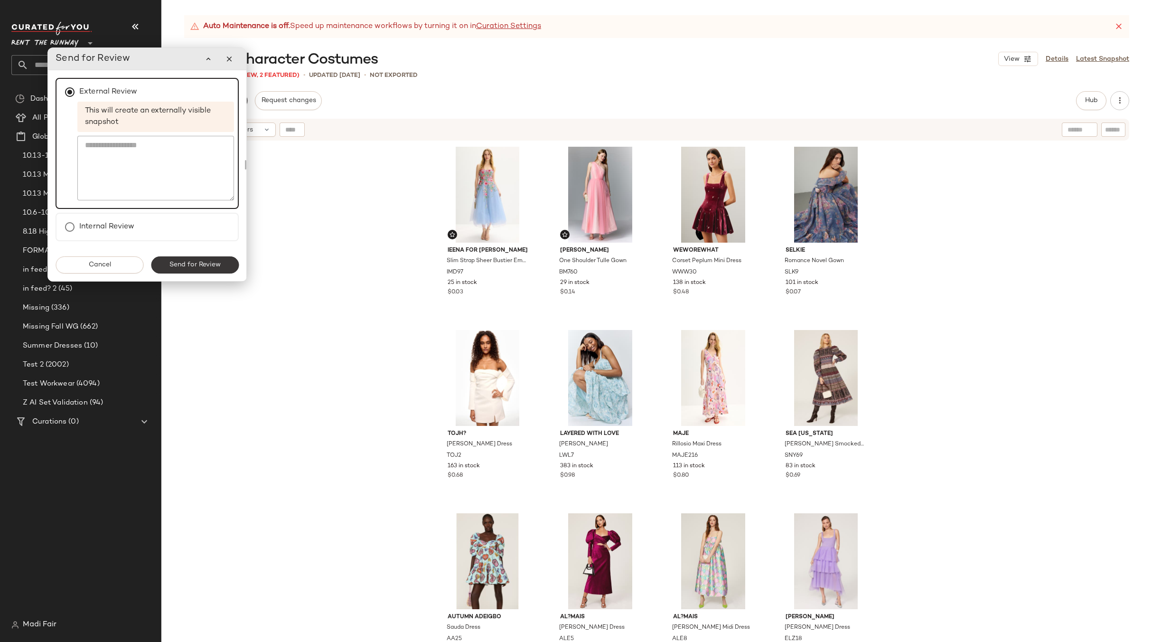
click at [185, 265] on span "Send for Review" at bounding box center [195, 265] width 52 height 8
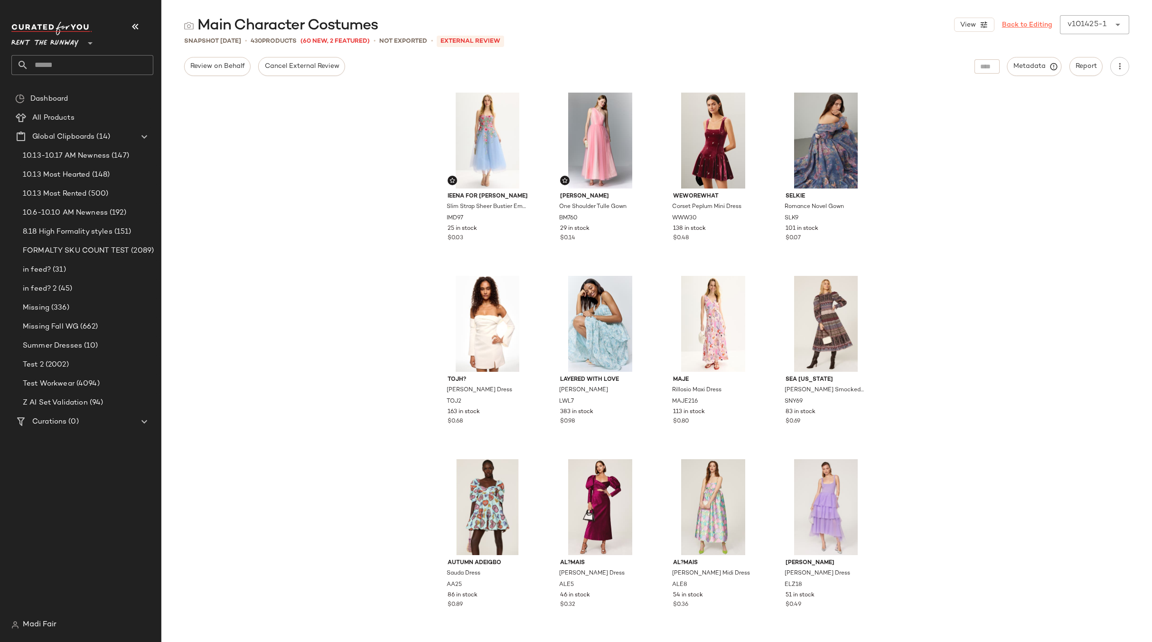
click at [1037, 28] on link "Back to Editing" at bounding box center [1027, 25] width 50 height 10
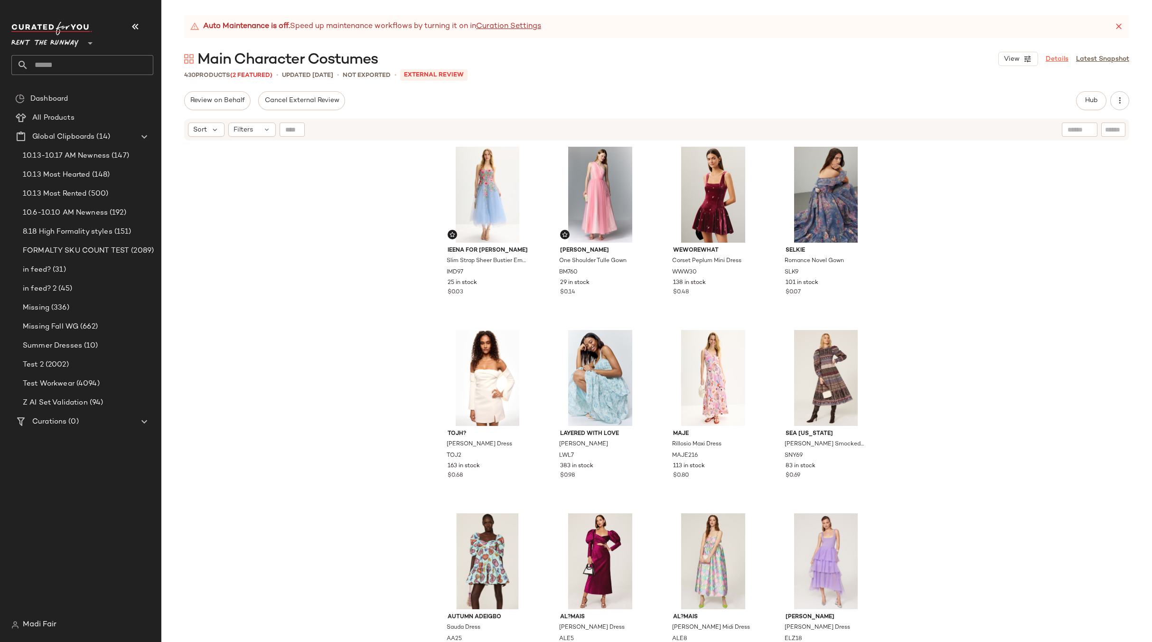
click at [1061, 59] on link "Details" at bounding box center [1057, 59] width 23 height 10
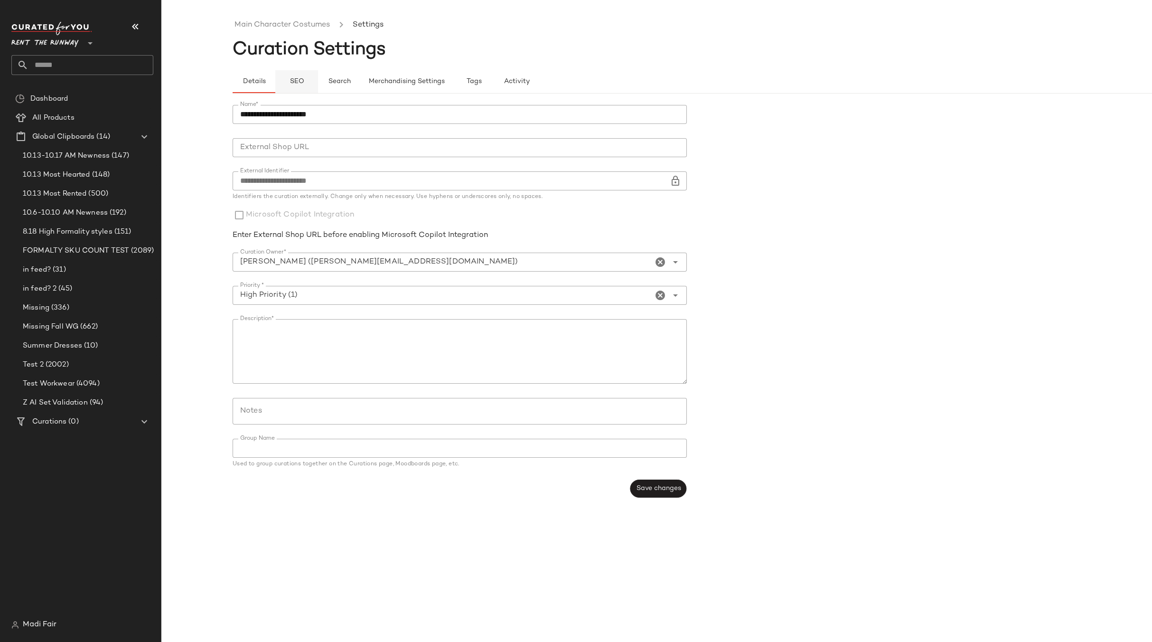
click at [295, 85] on span "SEO" at bounding box center [296, 82] width 15 height 8
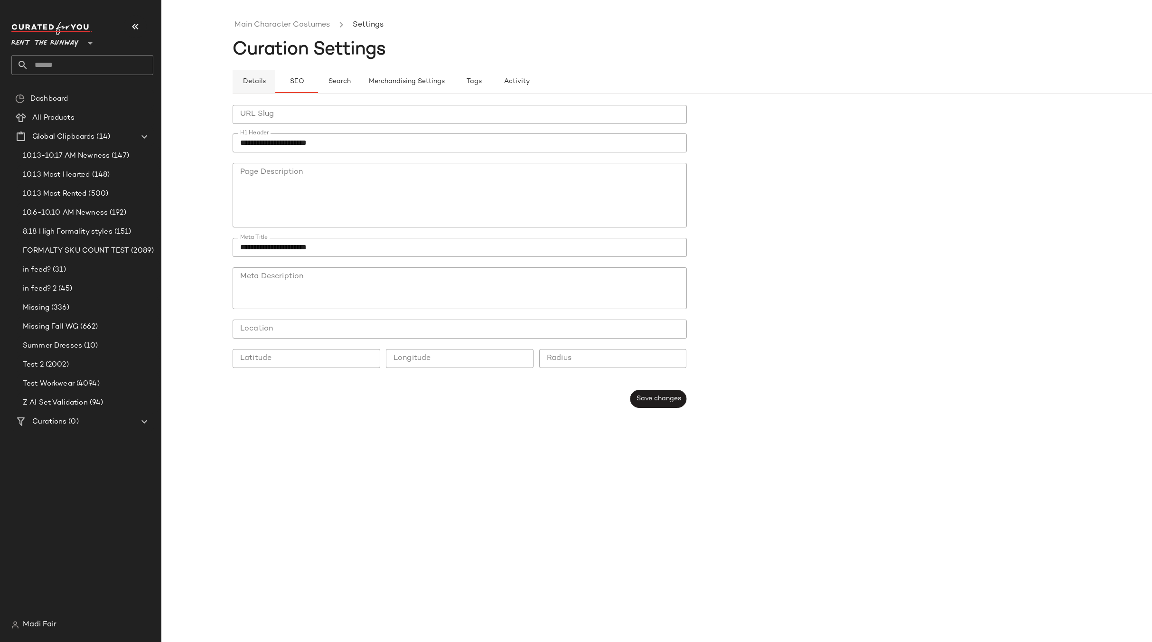
click at [256, 76] on button "Details" at bounding box center [254, 81] width 43 height 23
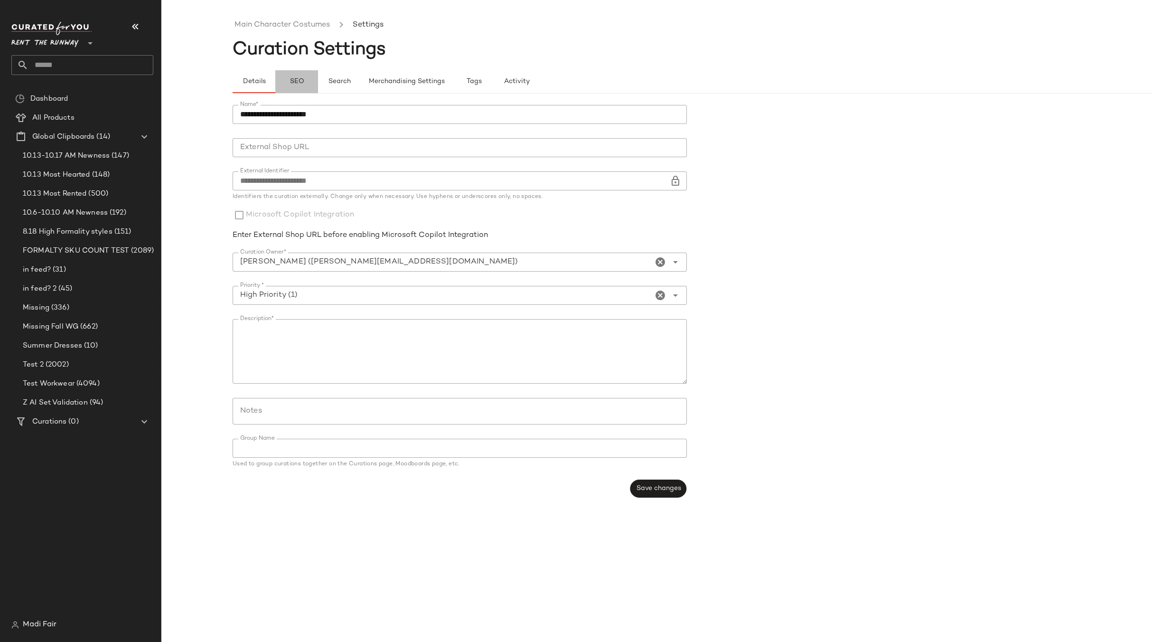
click at [296, 85] on span "SEO" at bounding box center [296, 82] width 15 height 8
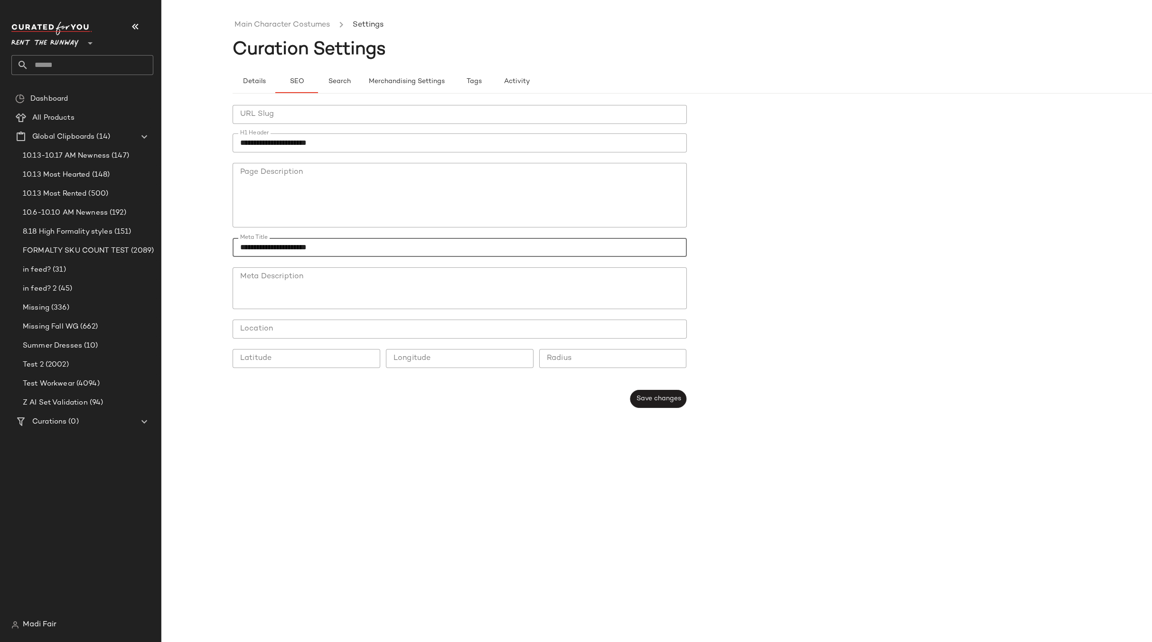
drag, startPoint x: 266, startPoint y: 246, endPoint x: 237, endPoint y: 249, distance: 28.6
click at [236, 249] on input "**********" at bounding box center [460, 247] width 454 height 19
click at [647, 400] on span "Save changes" at bounding box center [658, 399] width 45 height 8
drag, startPoint x: 559, startPoint y: 415, endPoint x: 422, endPoint y: 215, distance: 242.6
click at [558, 415] on div "**********" at bounding box center [693, 257] width 920 height 326
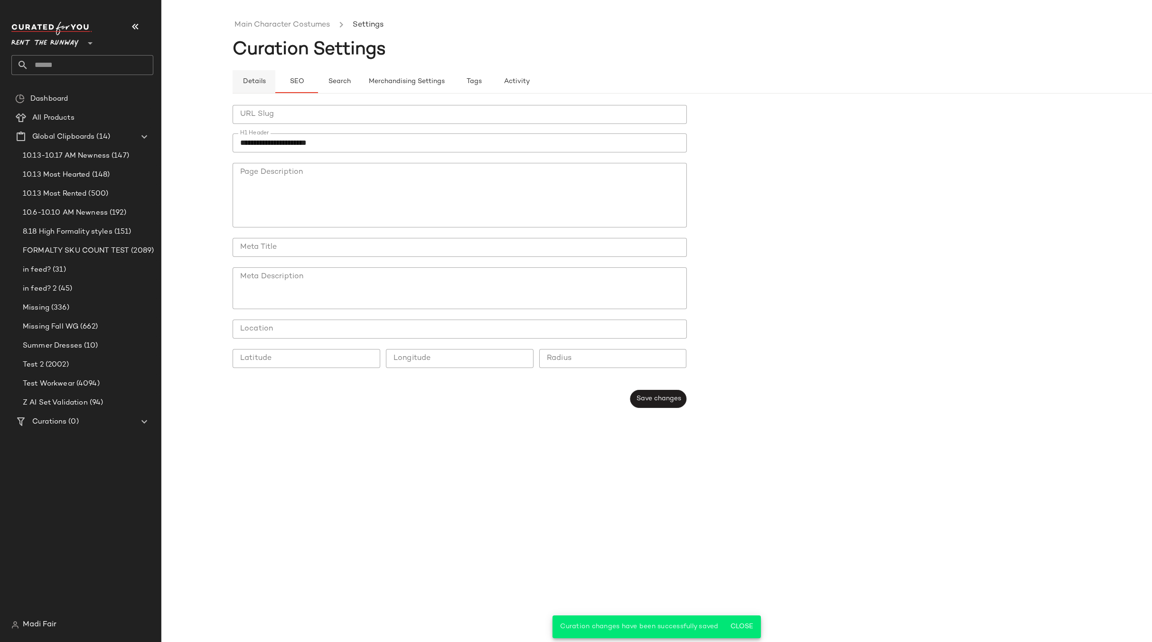
click at [263, 81] on span "Details" at bounding box center [253, 82] width 23 height 8
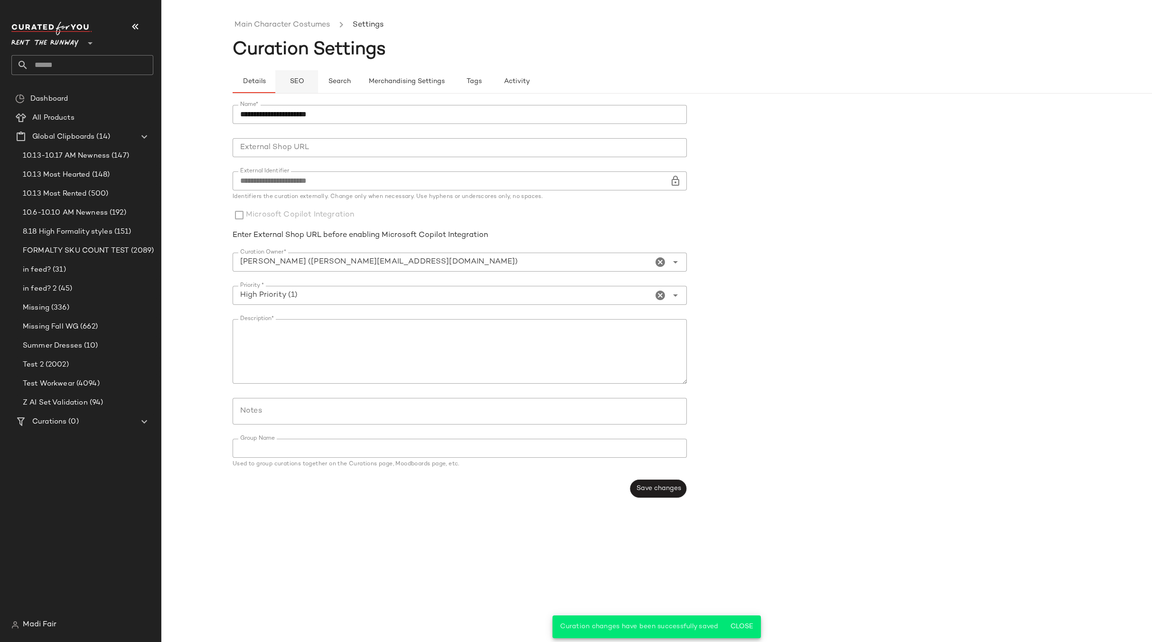
click at [295, 83] on span "SEO" at bounding box center [296, 82] width 15 height 8
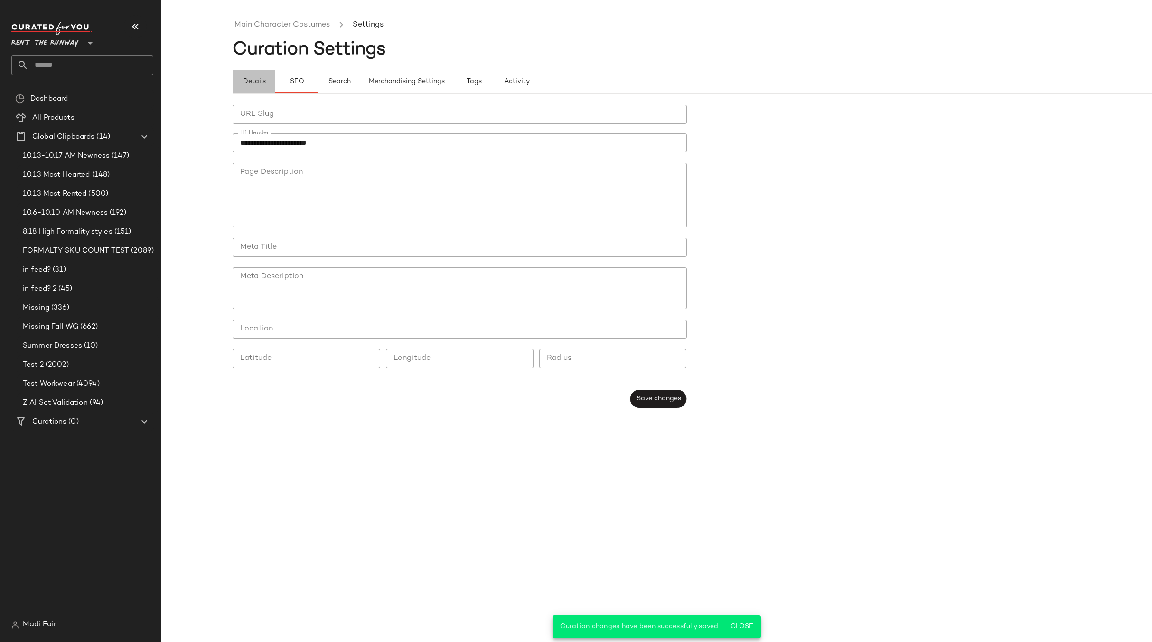
click at [258, 84] on span "Details" at bounding box center [253, 82] width 23 height 8
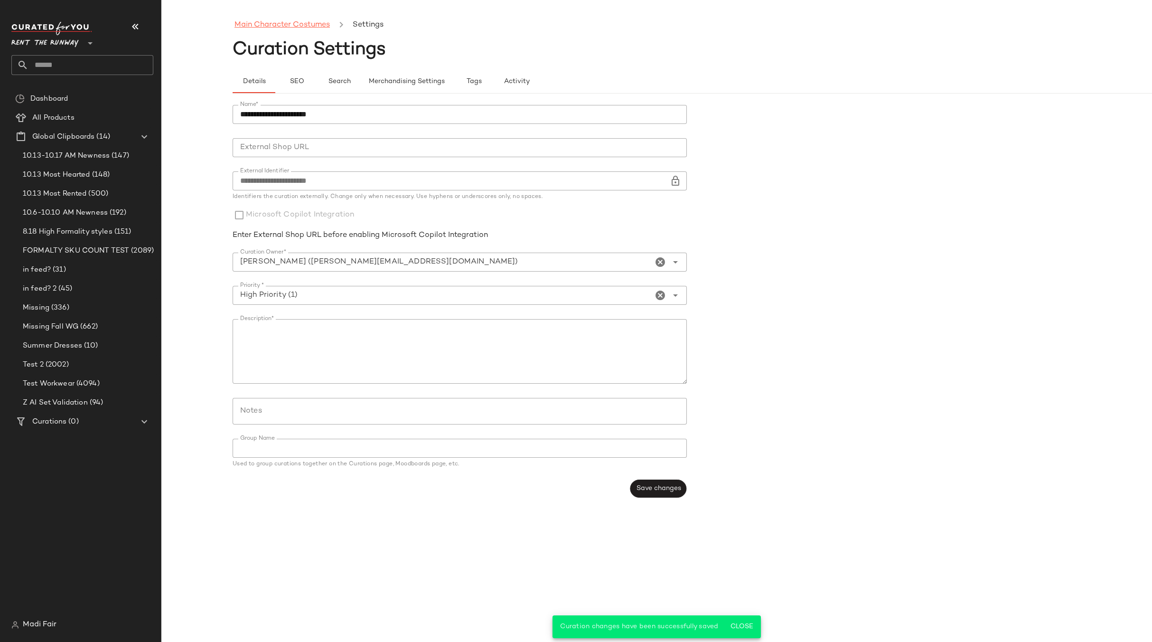
click at [269, 28] on link "Main Character Costumes" at bounding box center [282, 25] width 95 height 12
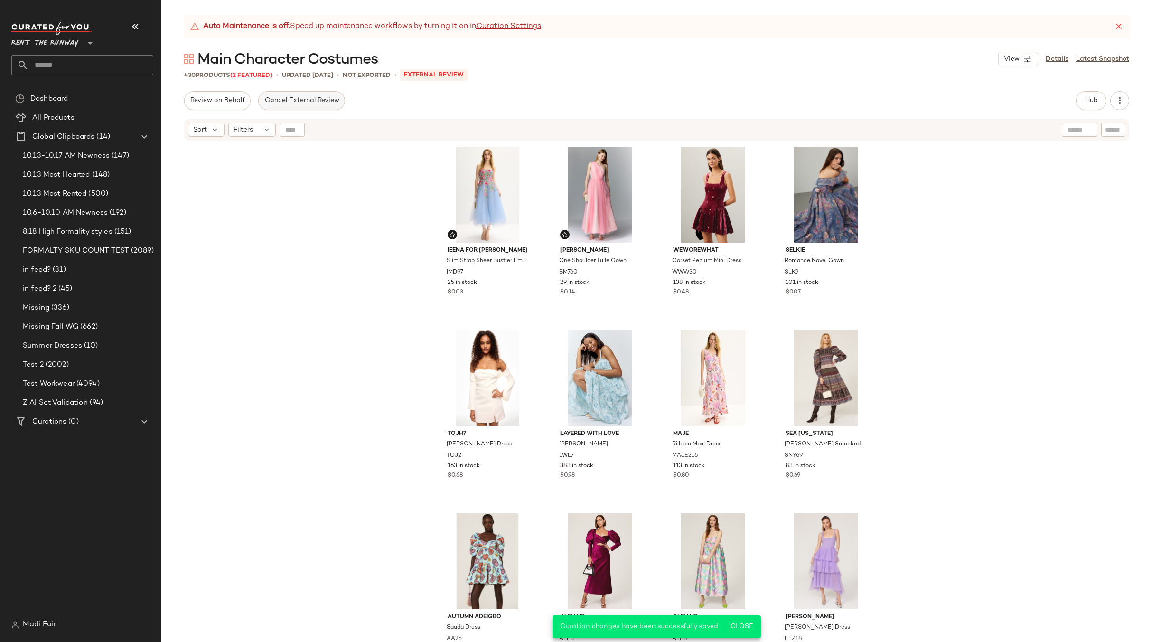
click at [321, 104] on span "Cancel External Review" at bounding box center [301, 101] width 75 height 8
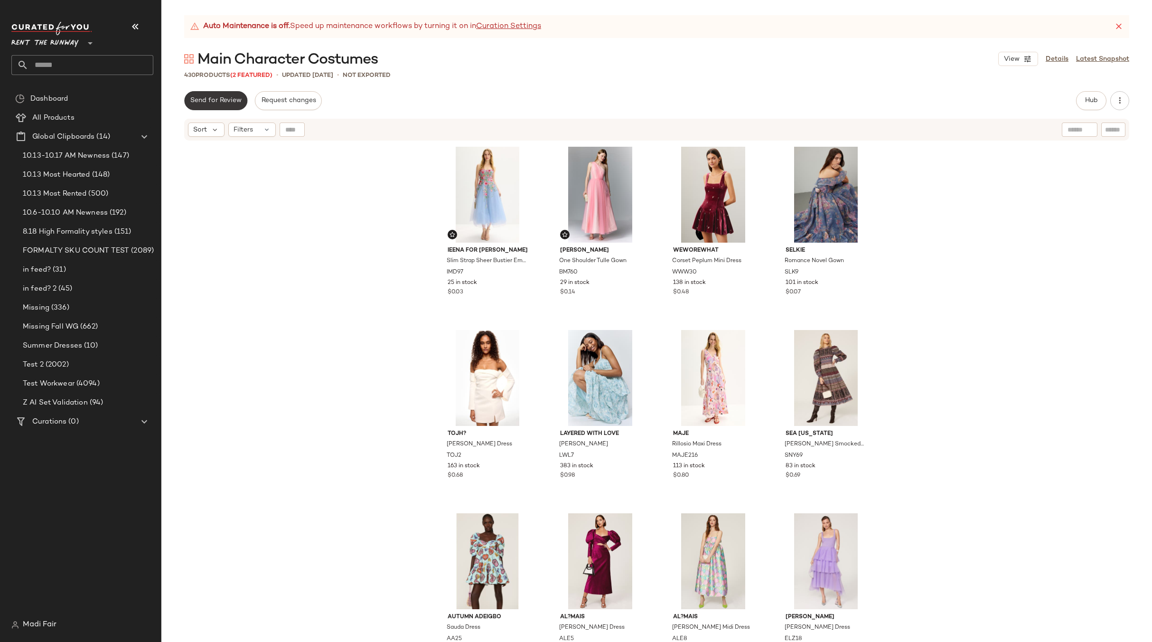
click at [216, 98] on span "Send for Review" at bounding box center [216, 101] width 52 height 8
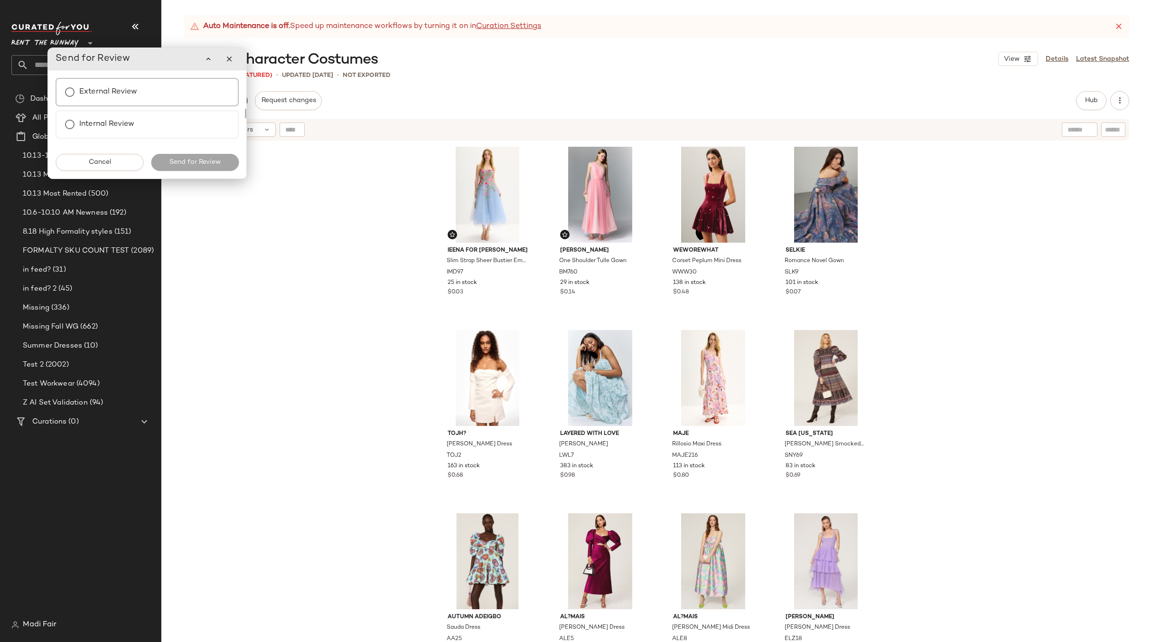
click at [129, 95] on label "External Review" at bounding box center [108, 92] width 58 height 19
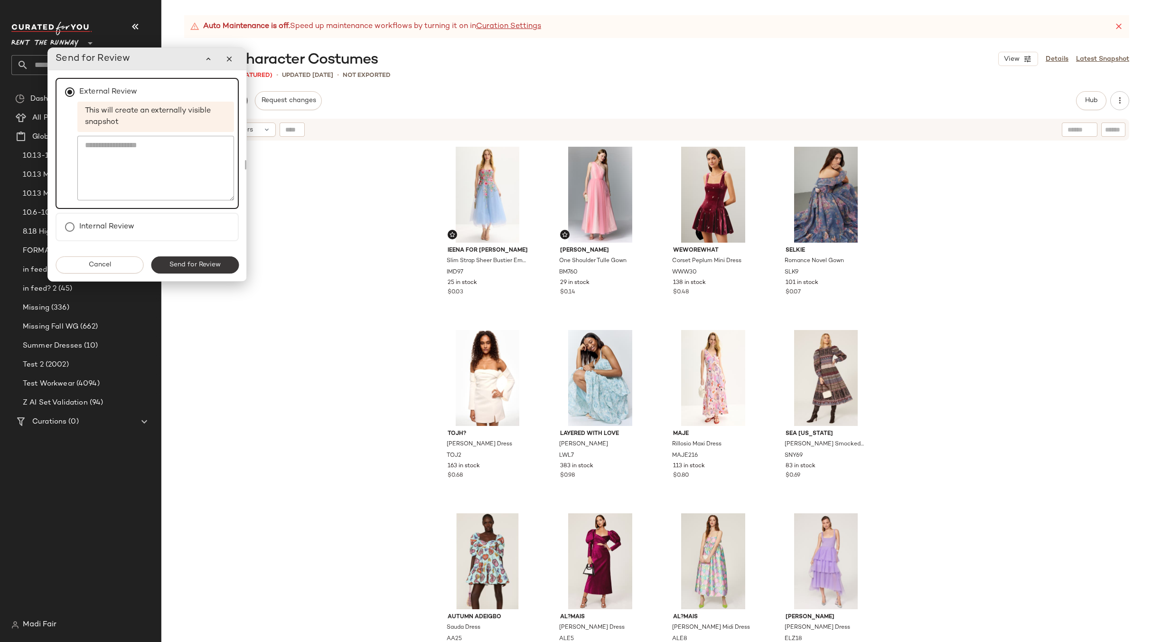
click at [209, 267] on span "Send for Review" at bounding box center [195, 265] width 52 height 8
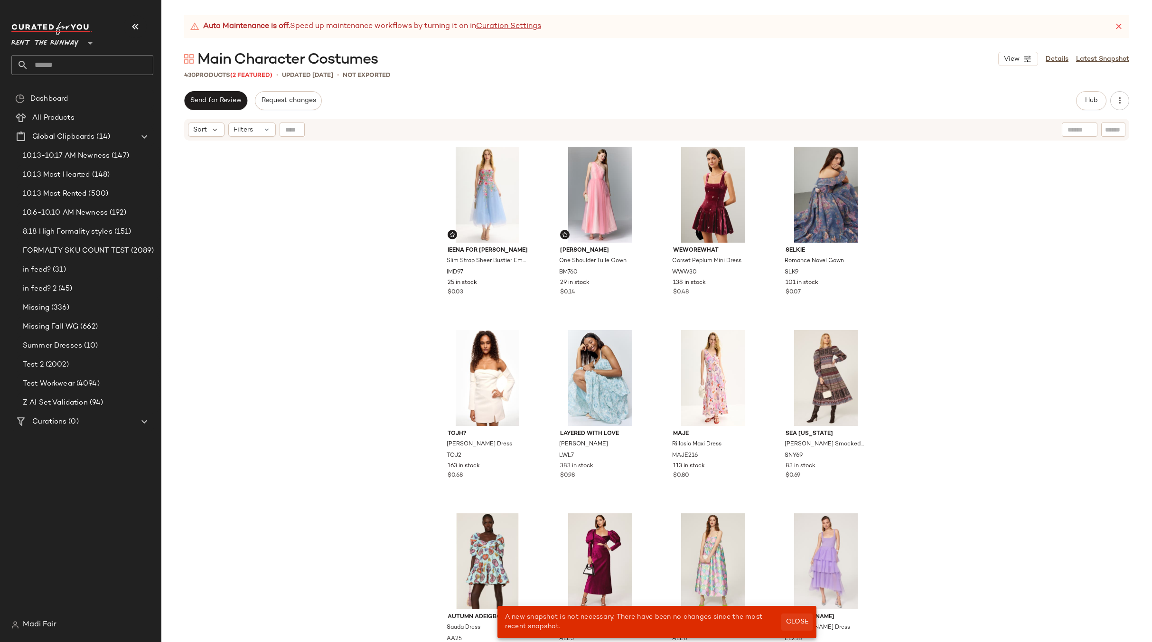
click at [800, 618] on span "Close" at bounding box center [796, 622] width 23 height 8
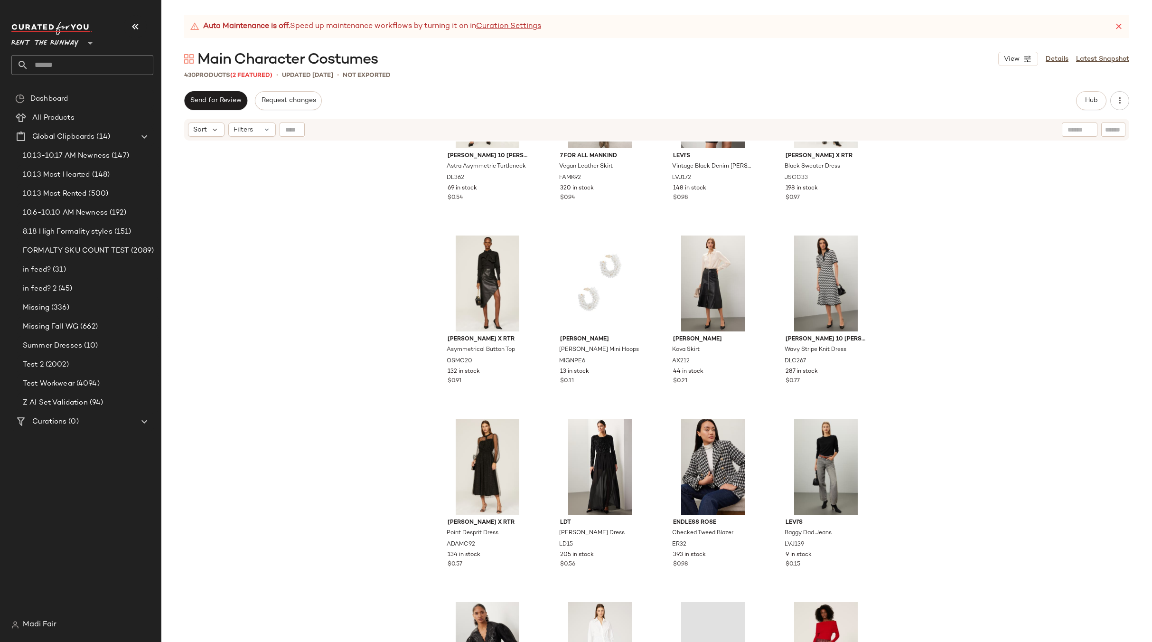
scroll to position [4519, 0]
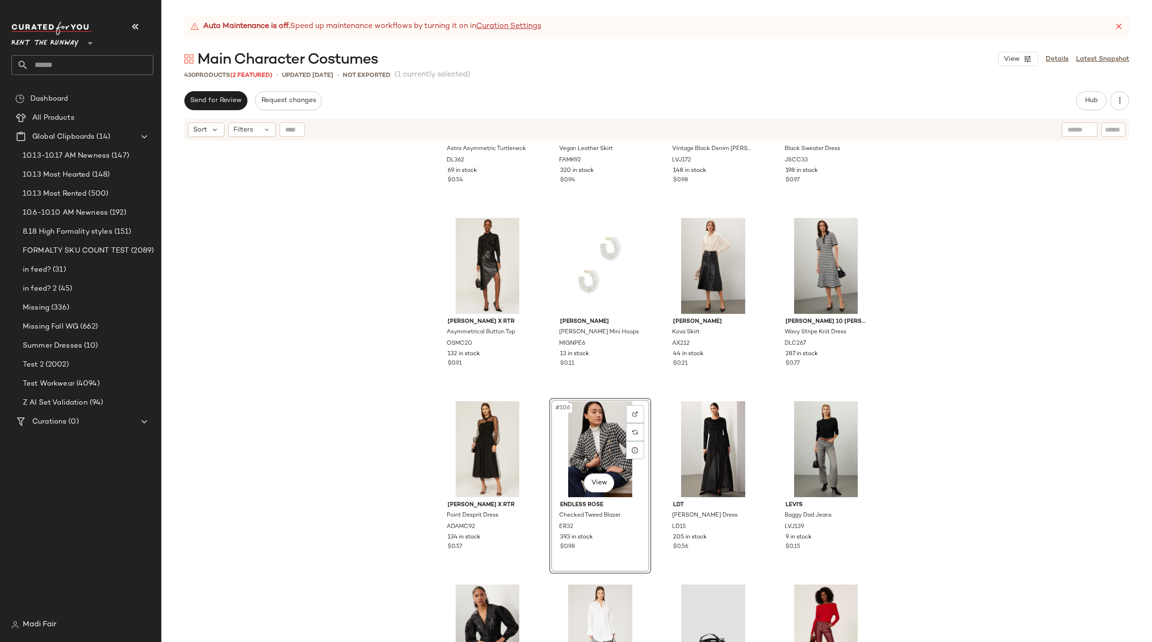
click at [763, 395] on div "[PERSON_NAME] 10 [PERSON_NAME] Astra Asymmetric Turtleneck DL362 69 in stock $0…" at bounding box center [656, 404] width 991 height 524
click at [217, 106] on button "Send for Review" at bounding box center [215, 100] width 63 height 19
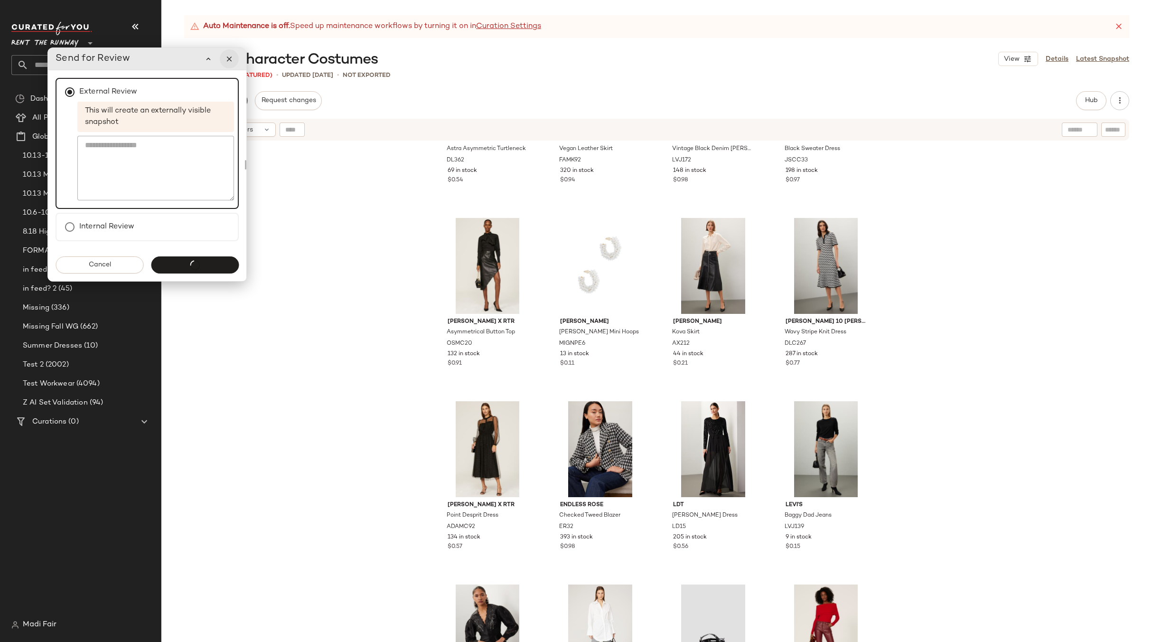
click at [234, 62] on button "button" at bounding box center [229, 58] width 19 height 19
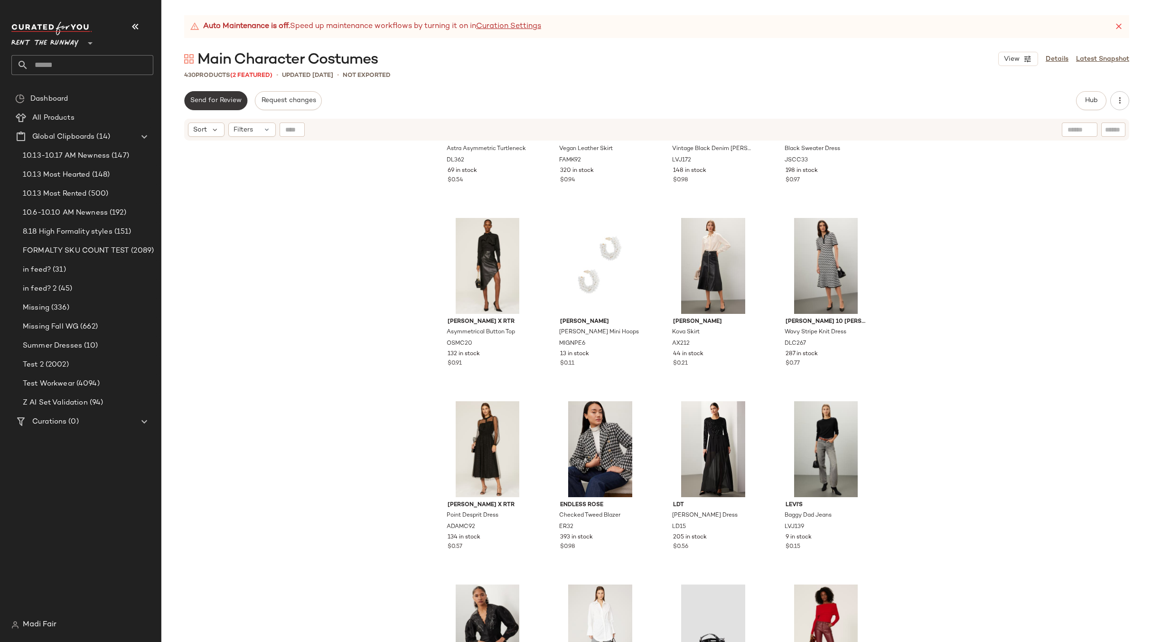
click at [226, 97] on span "Send for Review" at bounding box center [216, 101] width 52 height 8
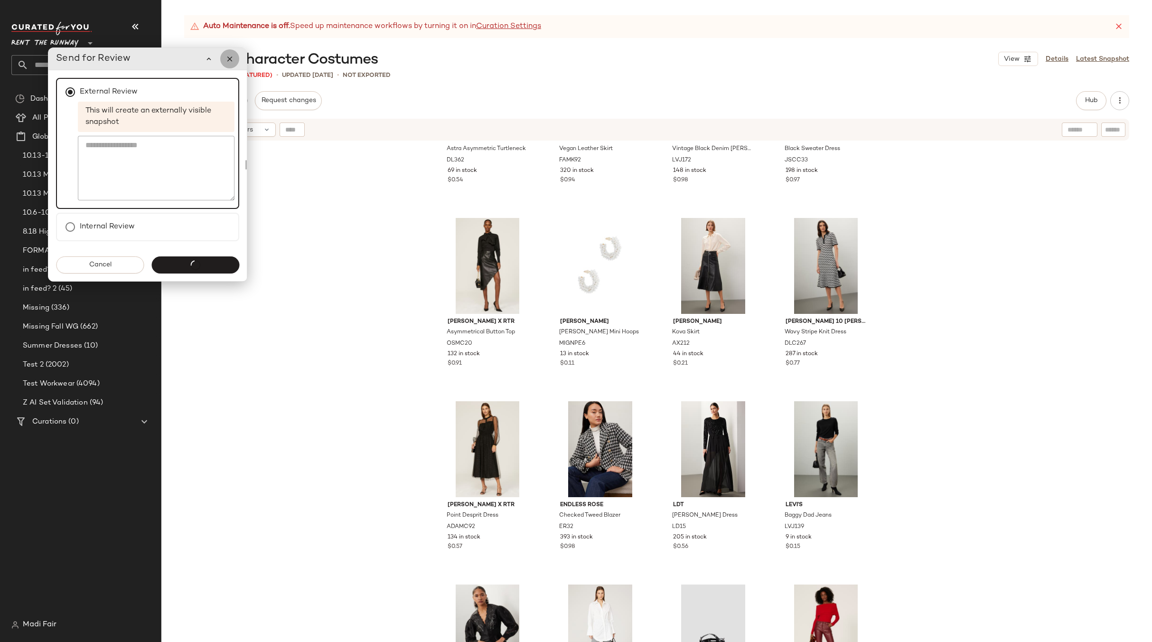
click at [226, 60] on icon "button" at bounding box center [230, 59] width 9 height 9
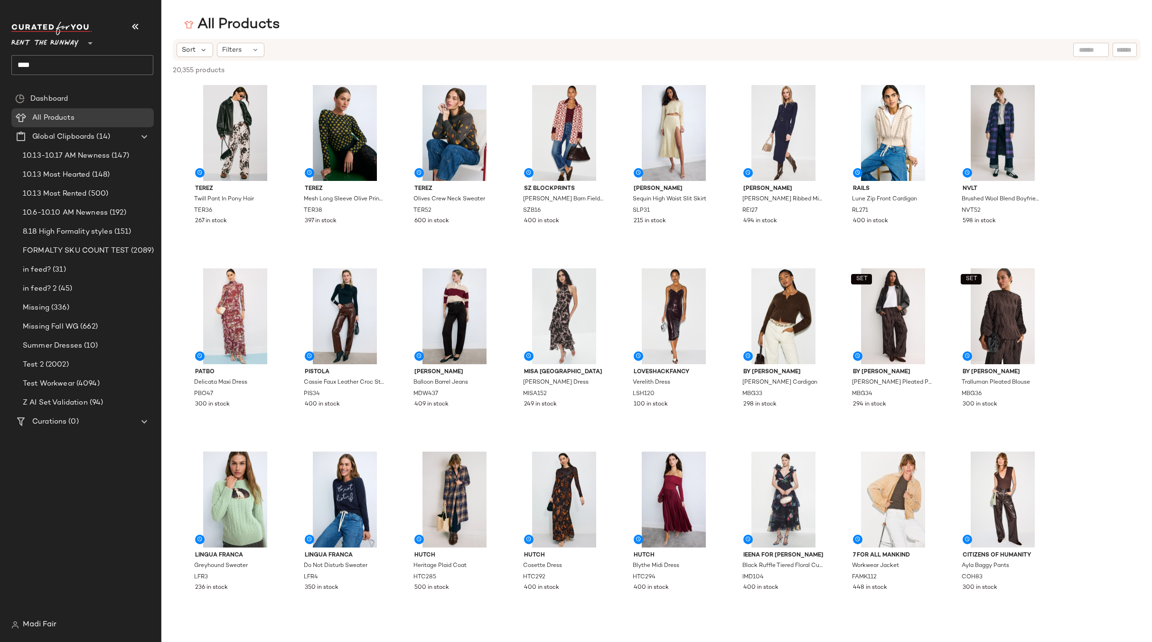
click at [43, 43] on span "Rent the Runway" at bounding box center [44, 40] width 67 height 17
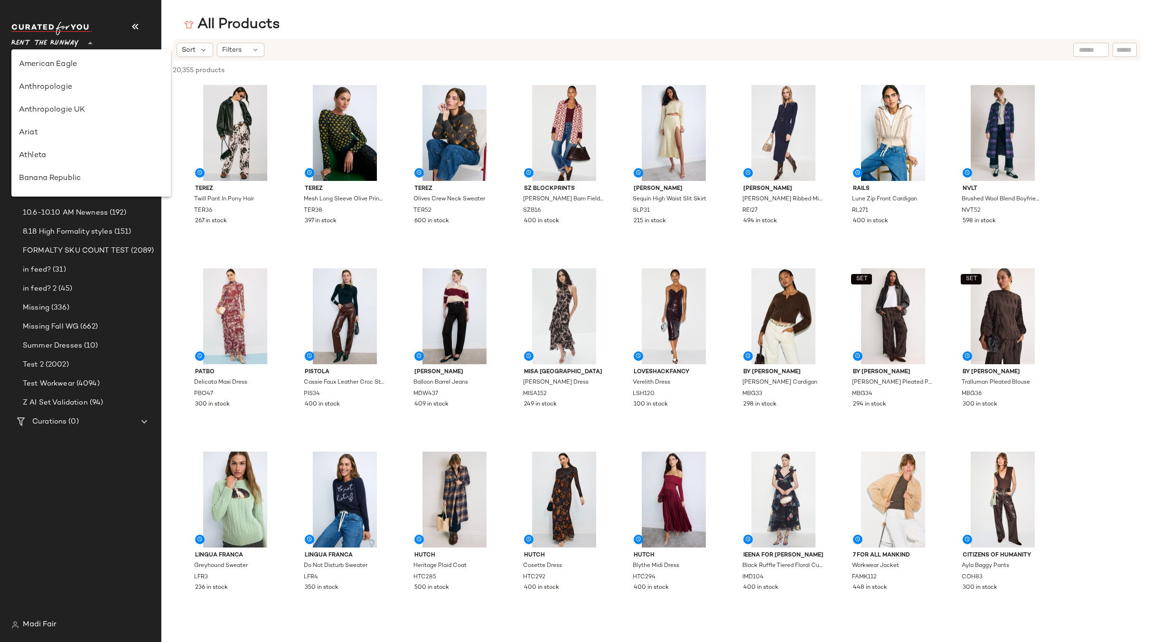
scroll to position [479, 0]
click at [70, 132] on div "Saks OFF 5TH" at bounding box center [91, 132] width 144 height 11
type input "**"
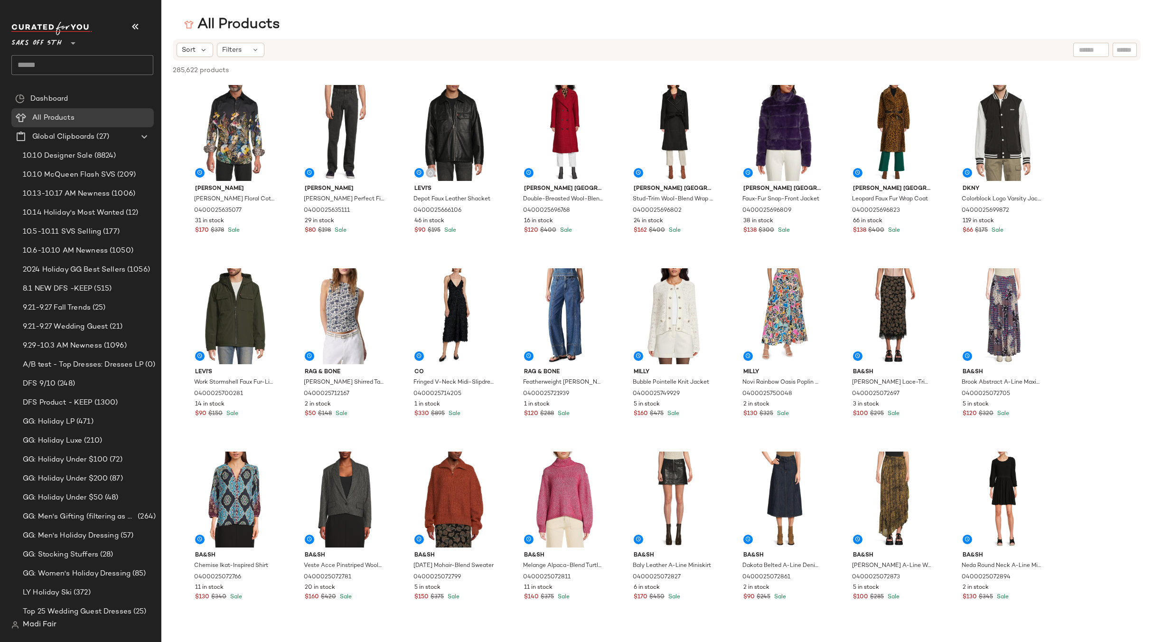
click at [48, 57] on input "text" at bounding box center [82, 65] width 142 height 20
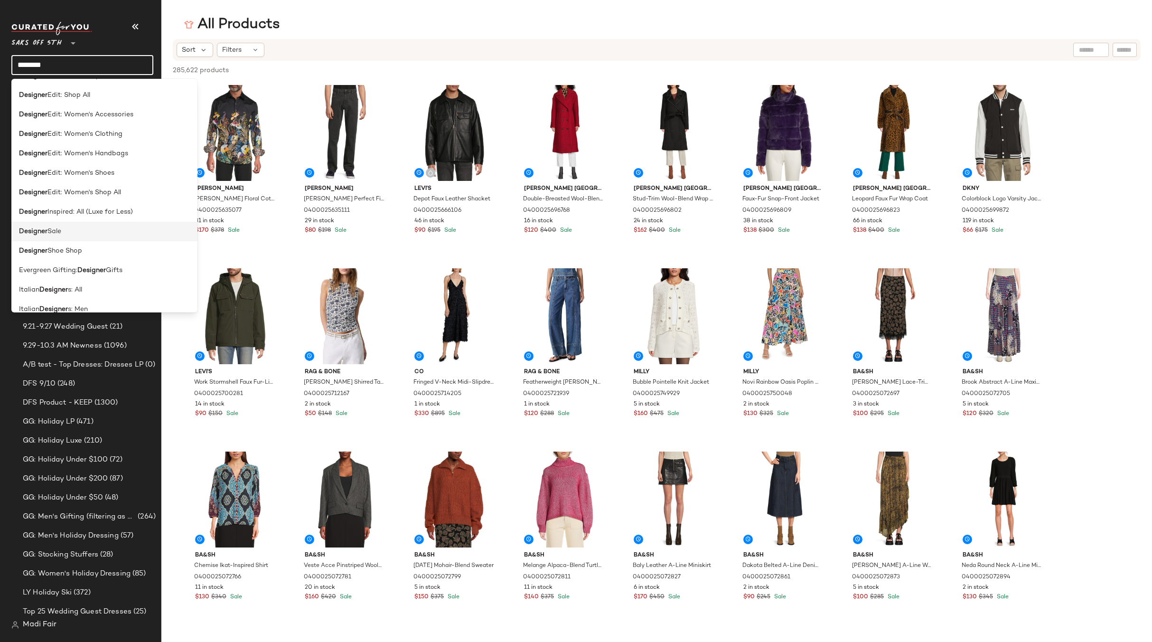
scroll to position [522, 0]
type input "********"
click at [57, 229] on span "Sale" at bounding box center [54, 232] width 14 height 10
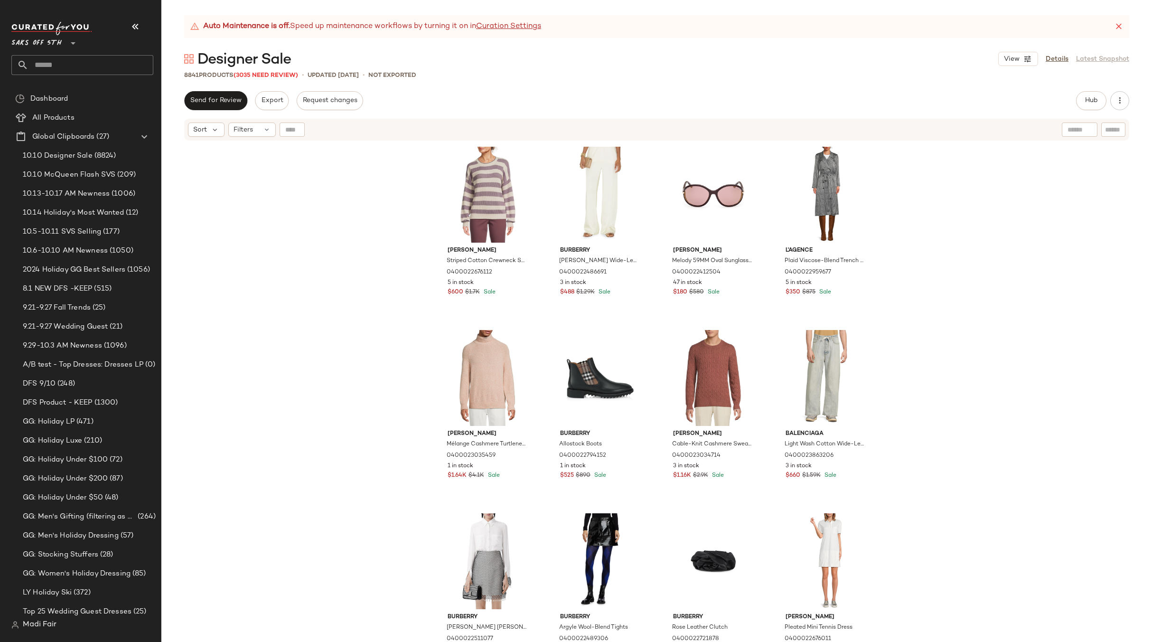
click at [296, 176] on div "Brunello Cucinelli Striped Cotton Crewneck Sweater 0400022676112 5 in stock $60…" at bounding box center [656, 404] width 991 height 524
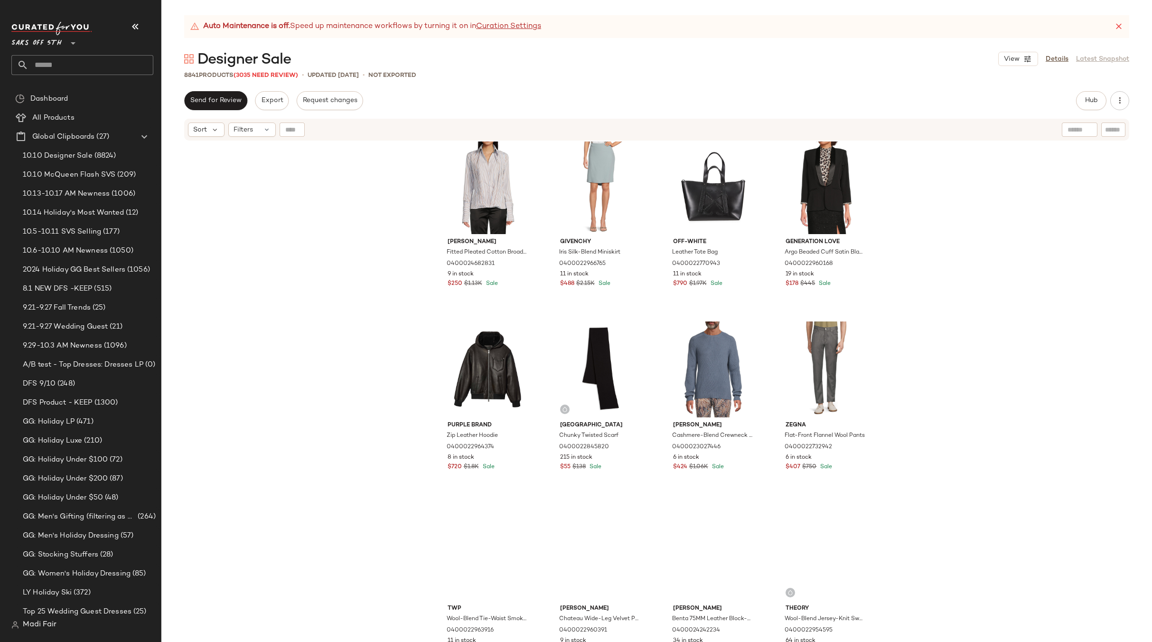
scroll to position [767, 0]
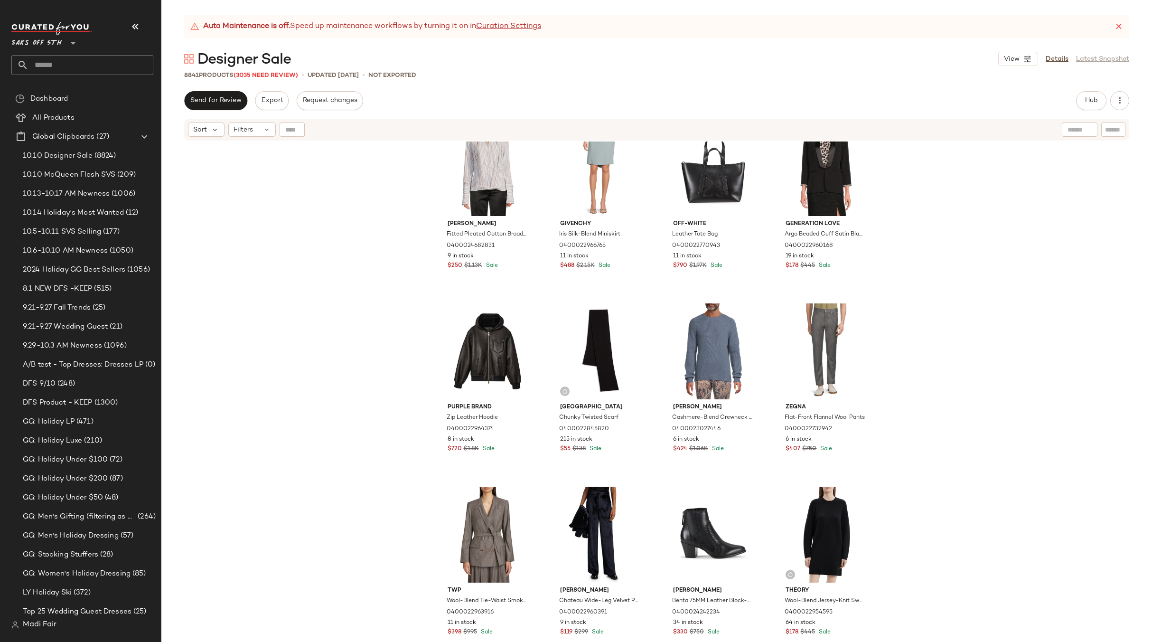
click at [930, 345] on div "LaQuan Smith Fitted Pleated Cotton Broadcloth Peplum Shirt 0400024682831 9 in s…" at bounding box center [656, 404] width 991 height 524
click at [1056, 57] on link "Details" at bounding box center [1057, 59] width 23 height 10
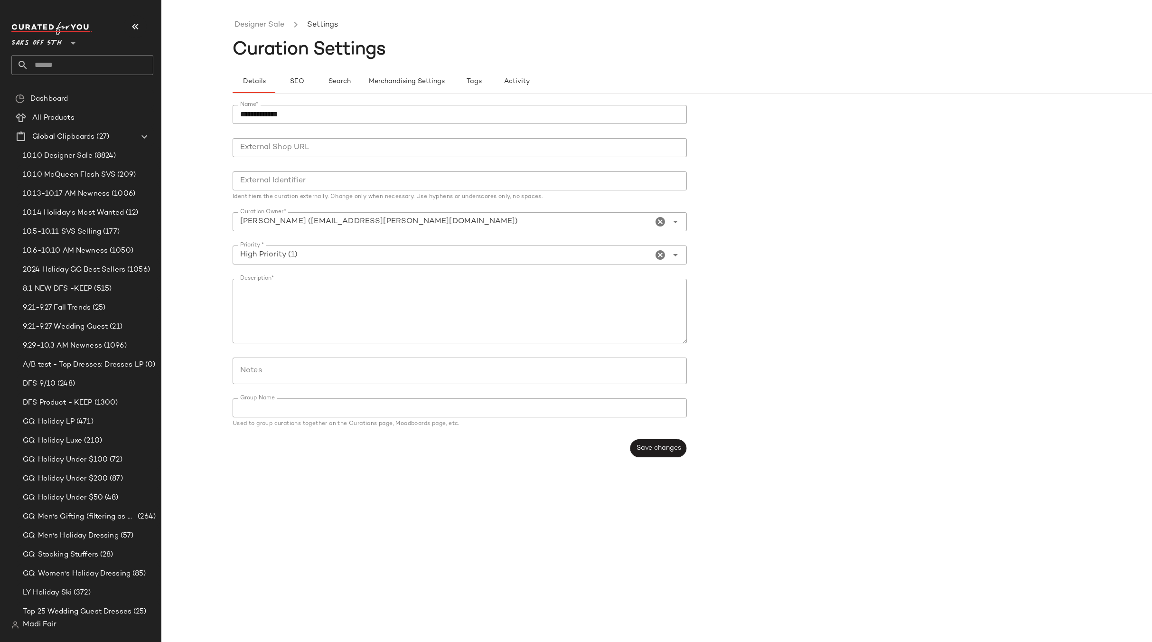
click at [273, 377] on input "Notes" at bounding box center [459, 370] width 438 height 11
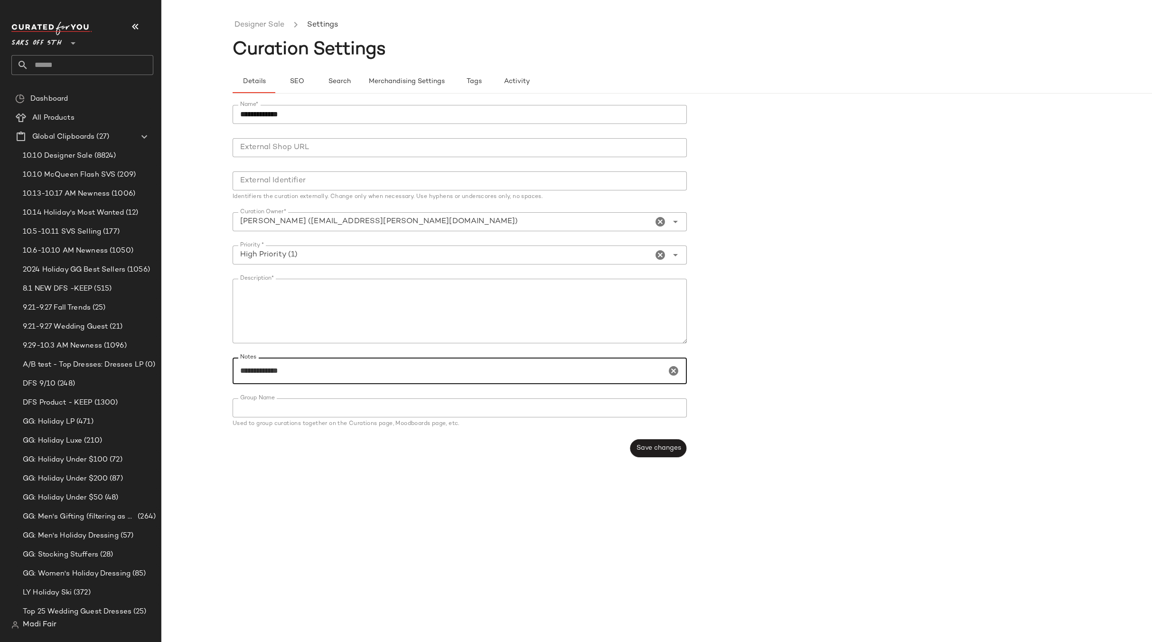
paste input "**********"
type input "**********"
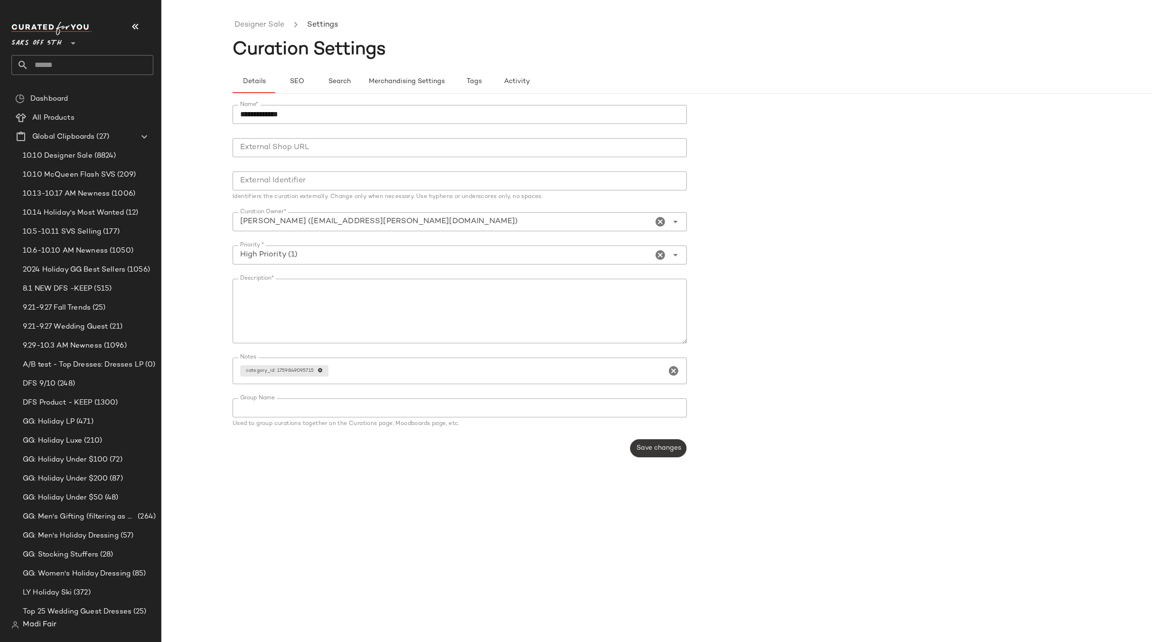
click at [657, 447] on span "Save changes" at bounding box center [658, 448] width 45 height 8
click at [272, 29] on link "Designer Sale" at bounding box center [260, 25] width 50 height 12
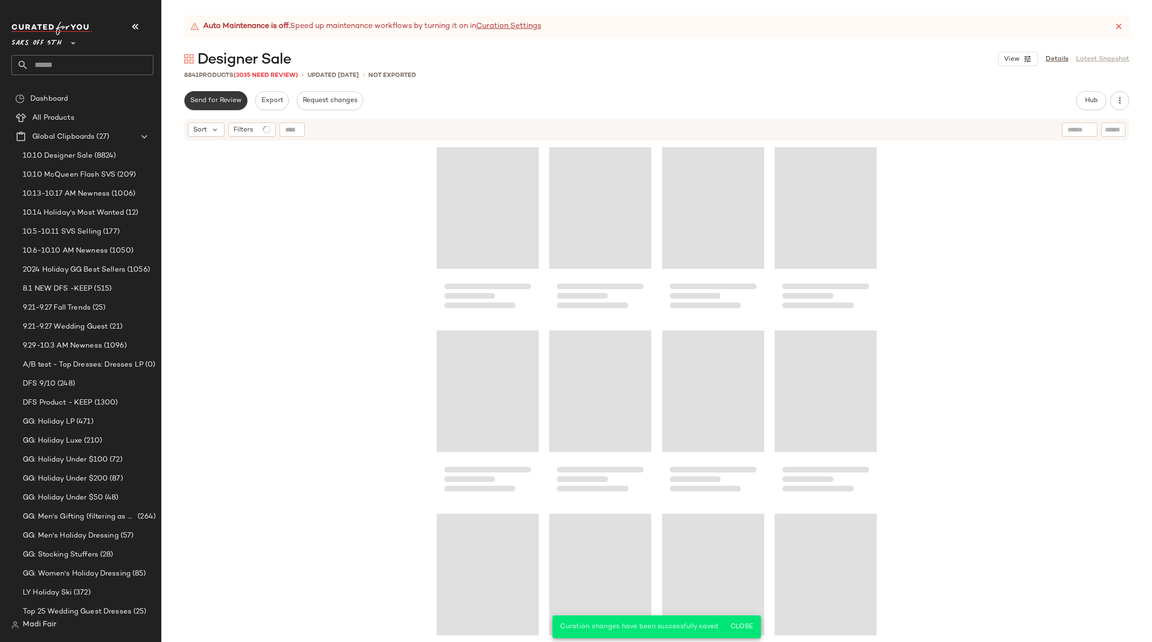
click at [225, 97] on span "Send for Review" at bounding box center [216, 101] width 52 height 8
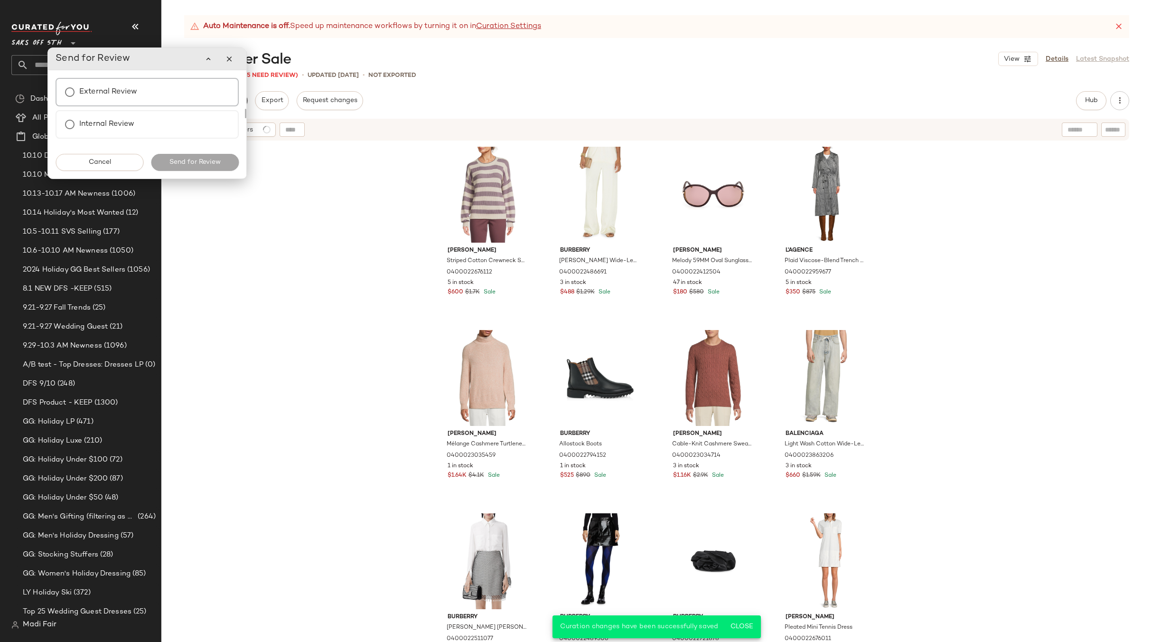
click at [137, 94] on label "External Review" at bounding box center [108, 92] width 58 height 19
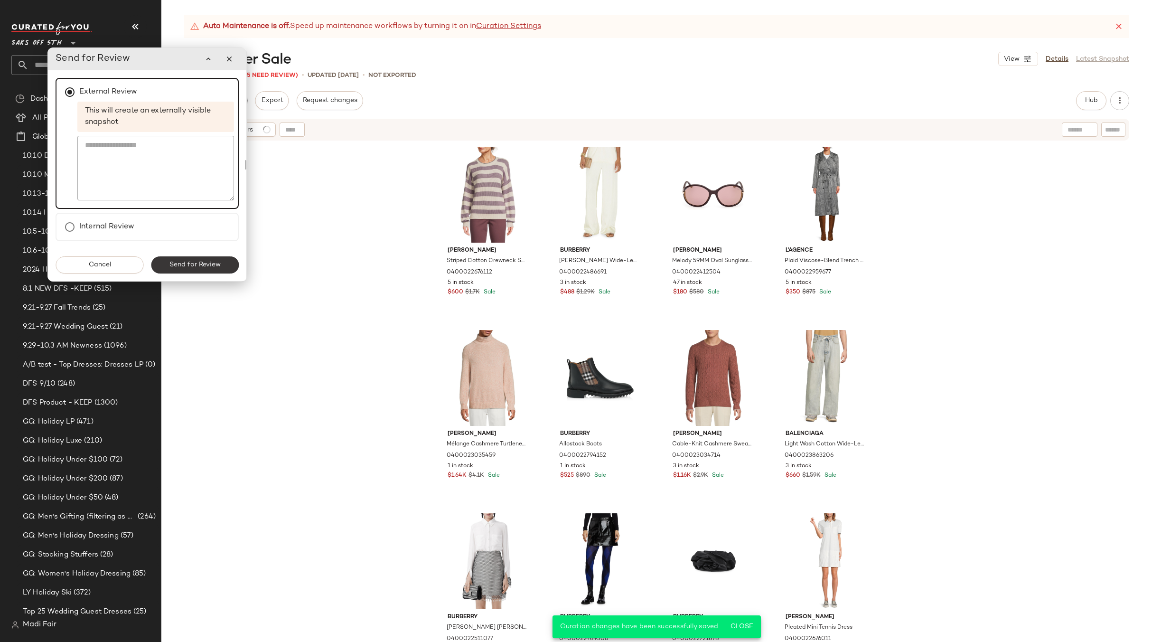
click at [193, 260] on button "Send for Review" at bounding box center [195, 264] width 88 height 17
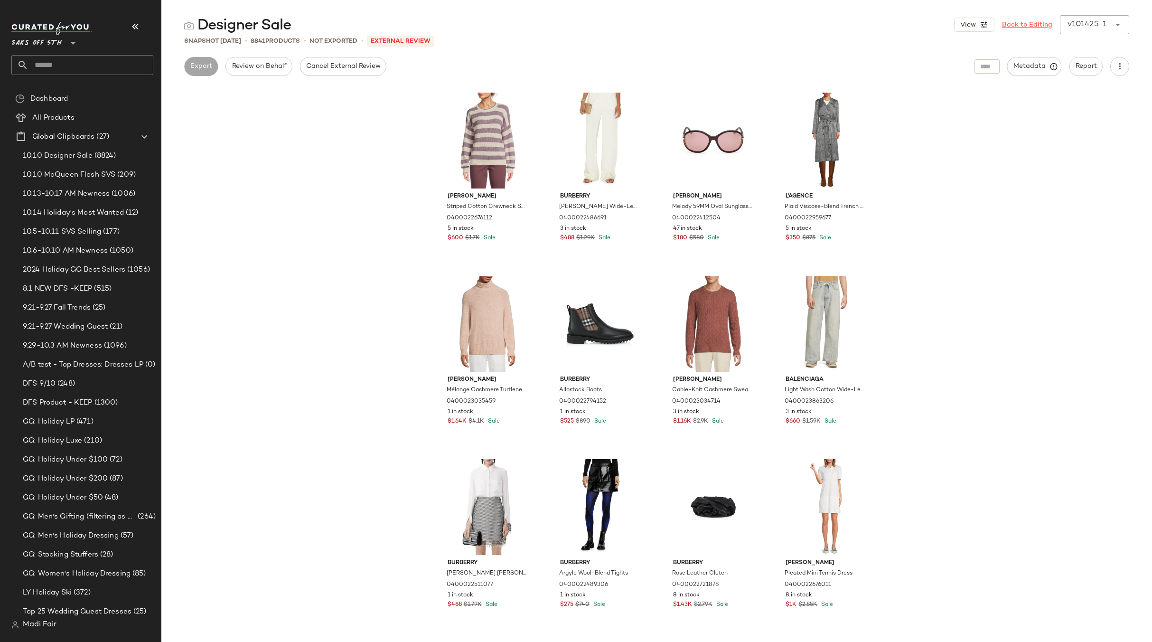
click at [1040, 25] on link "Back to Editing" at bounding box center [1027, 25] width 50 height 10
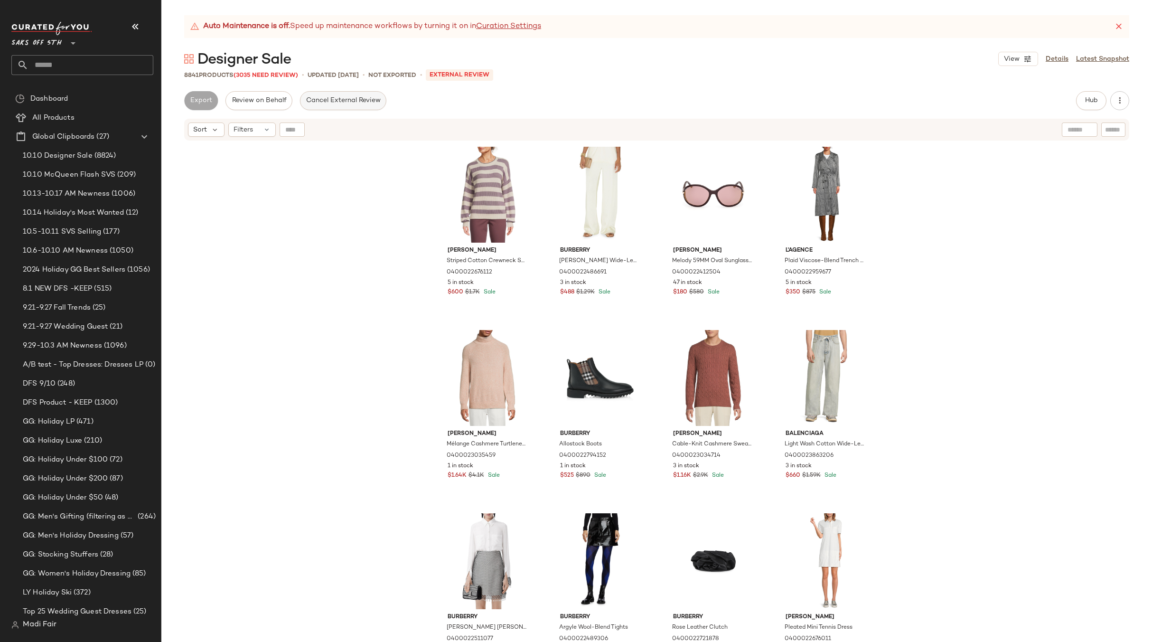
click at [341, 104] on span "Cancel External Review" at bounding box center [343, 101] width 75 height 8
click at [377, 244] on div "Brunello Cucinelli Striped Cotton Crewneck Sweater 0400022676112 5 in stock $60…" at bounding box center [656, 404] width 991 height 524
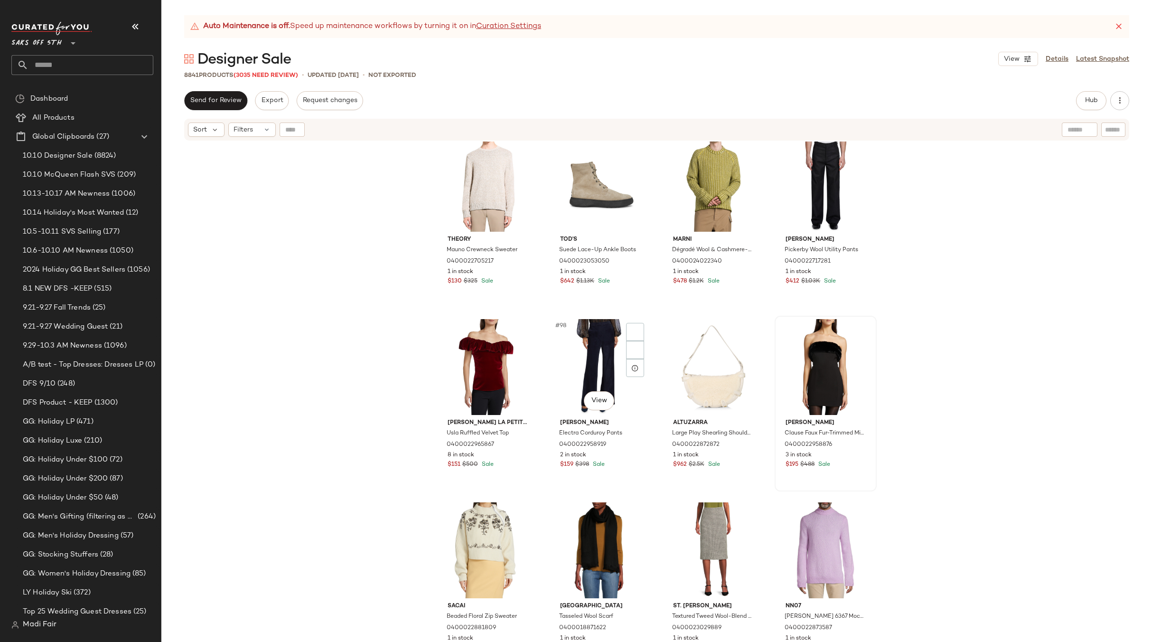
scroll to position [4234, 0]
click at [273, 176] on div "Theory Mauno Crewneck Sweater 0400022705217 1 in stock $130 $325 Sale Tod's Sue…" at bounding box center [656, 404] width 991 height 524
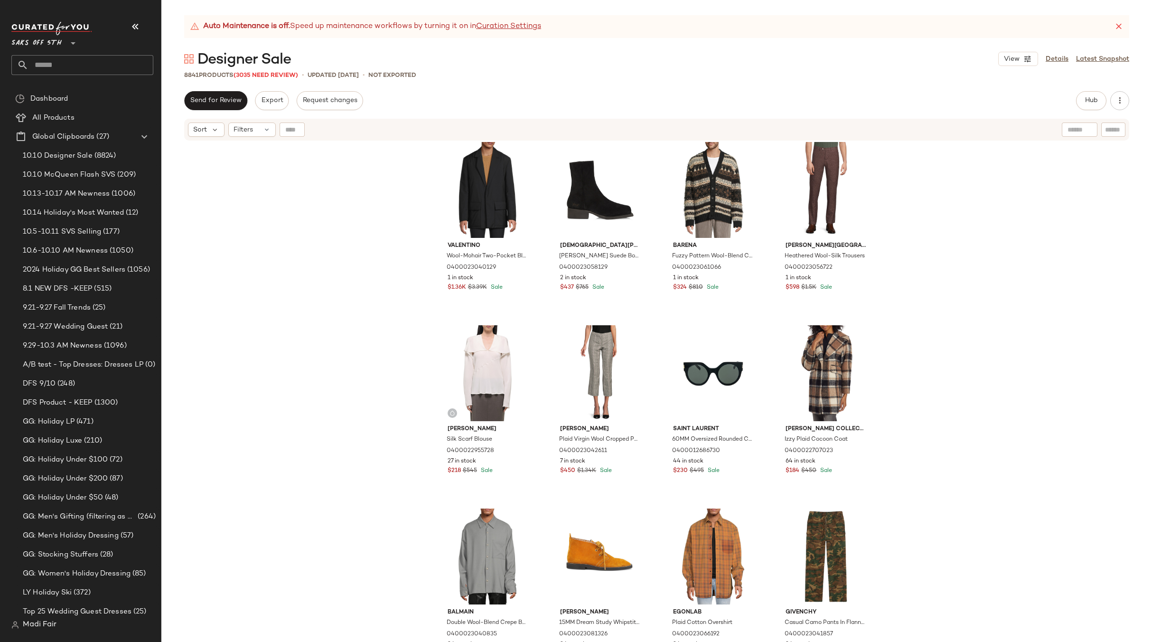
scroll to position [2382, 0]
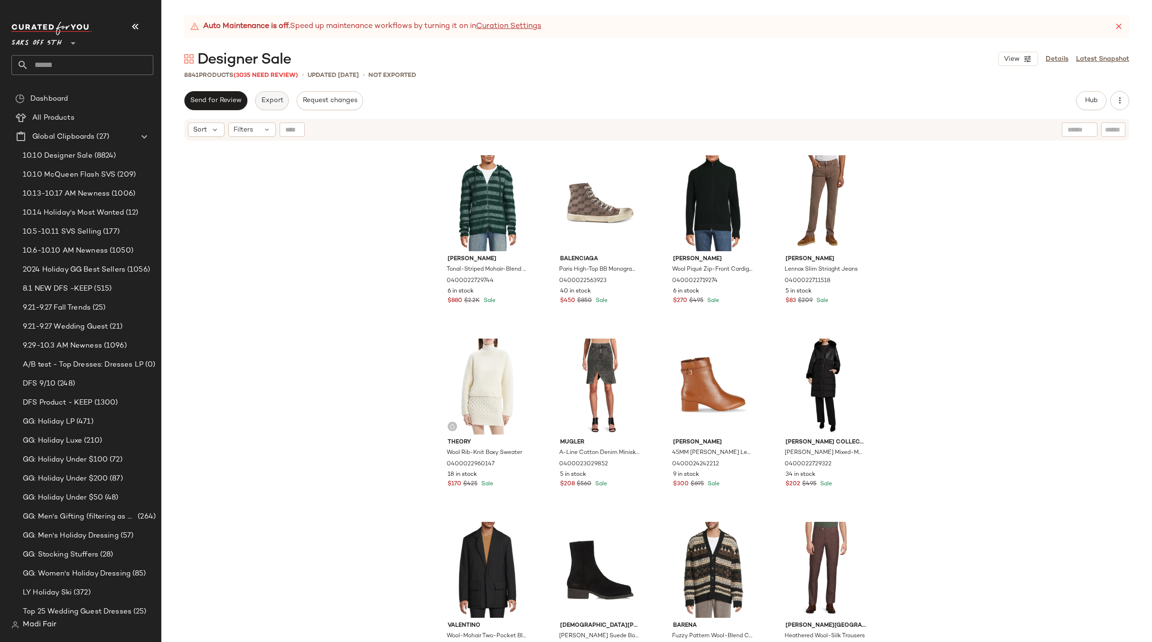
click at [266, 97] on span "Export" at bounding box center [272, 101] width 22 height 8
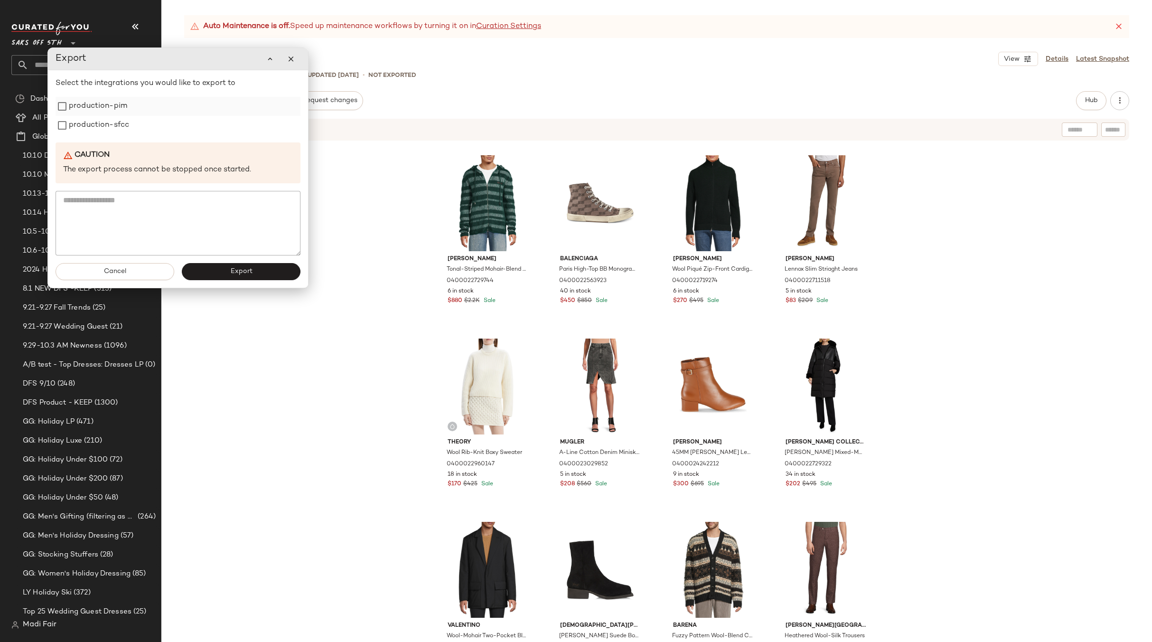
click at [121, 113] on label "production-pim" at bounding box center [98, 106] width 58 height 19
click at [118, 123] on label "production-sfcc" at bounding box center [99, 125] width 60 height 19
click at [227, 274] on button "Export" at bounding box center [241, 271] width 119 height 17
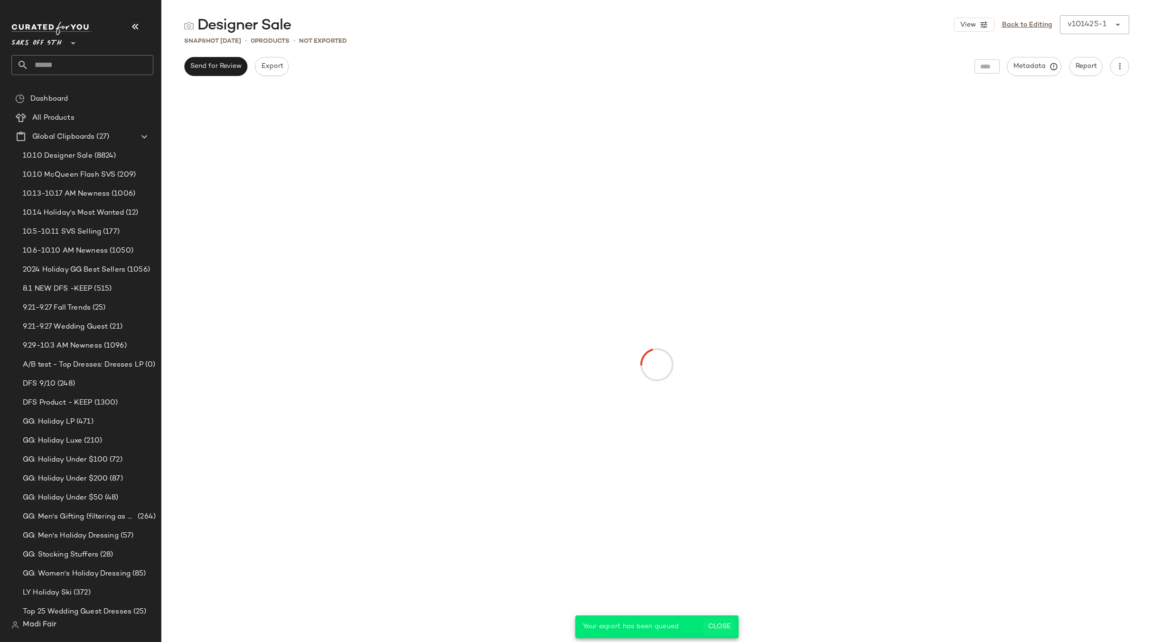
click at [723, 627] on span "Close" at bounding box center [719, 627] width 23 height 8
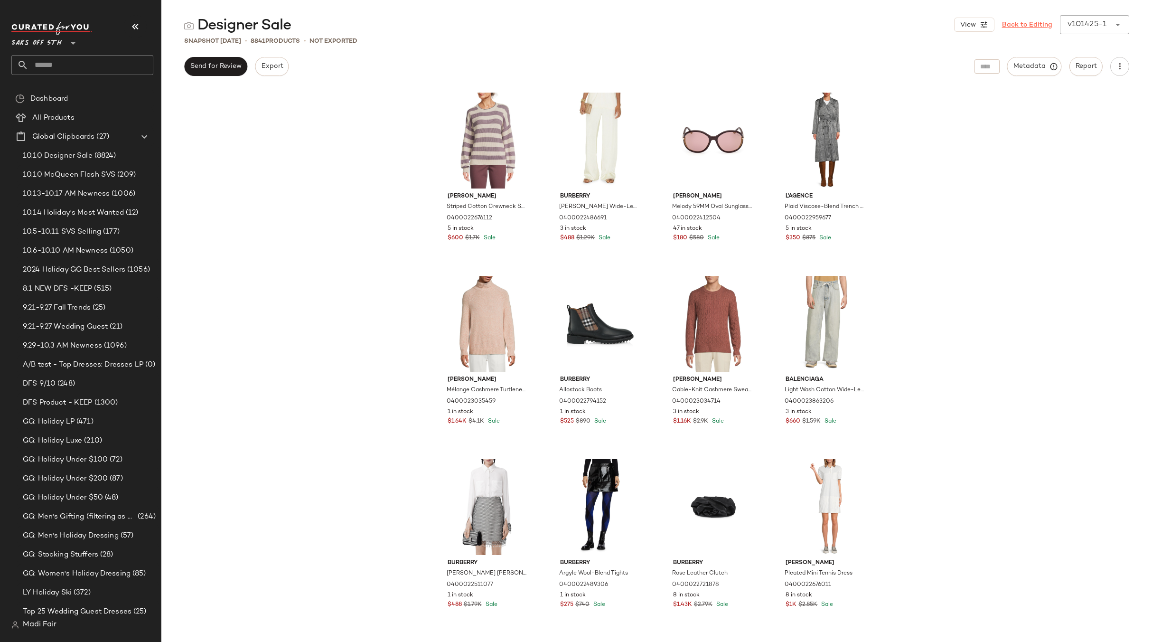
click at [1020, 27] on link "Back to Editing" at bounding box center [1027, 25] width 50 height 10
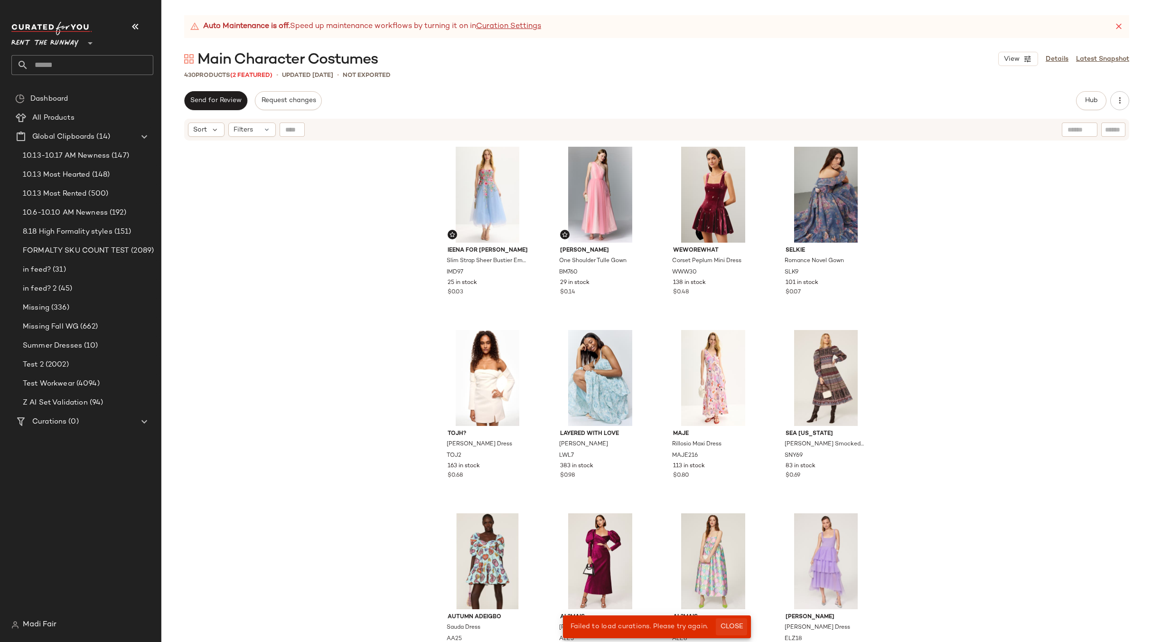
click at [727, 625] on span "Close" at bounding box center [731, 627] width 23 height 8
click at [199, 92] on button "Send for Review" at bounding box center [215, 100] width 63 height 19
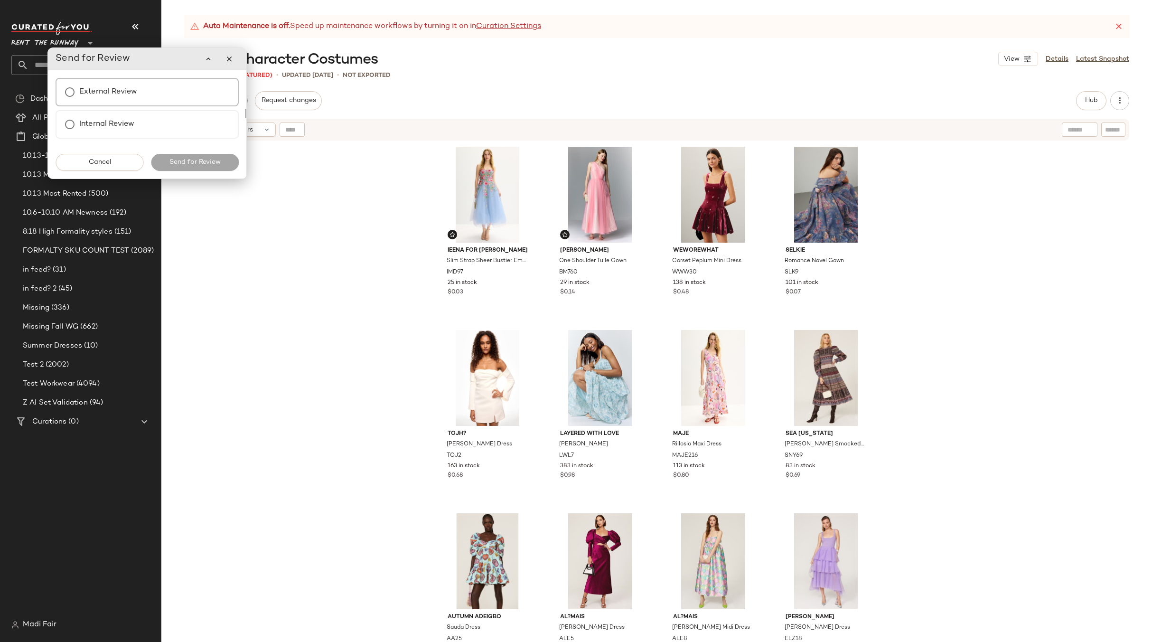
click at [123, 105] on div "External Review" at bounding box center [147, 92] width 183 height 28
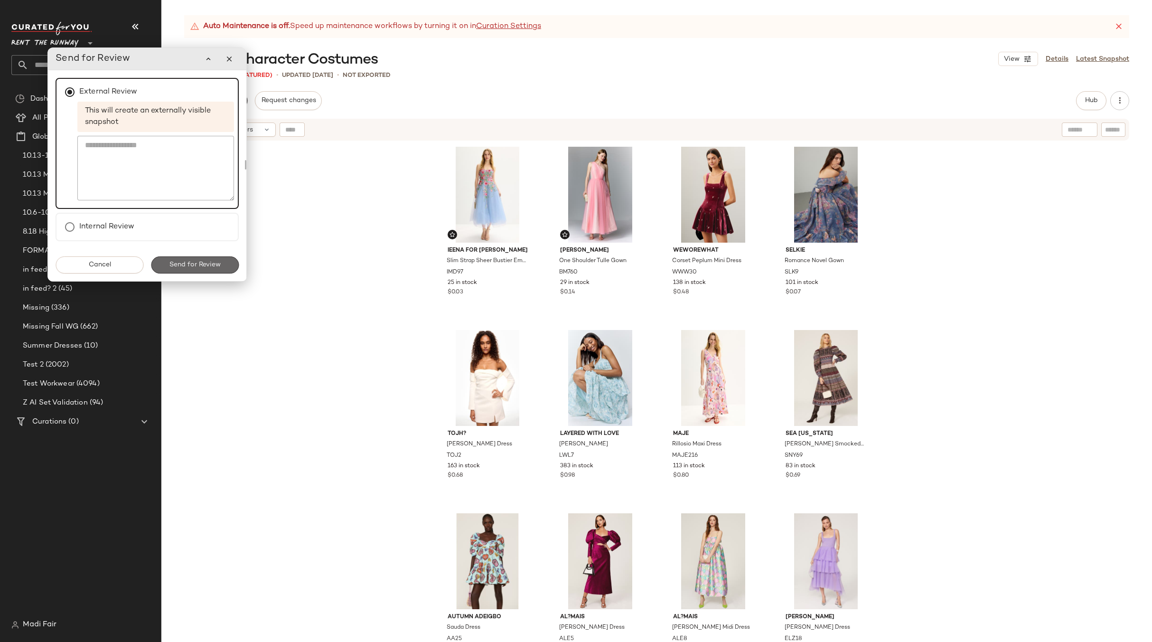
click at [201, 268] on span "Send for Review" at bounding box center [195, 265] width 52 height 8
